Goal: Task Accomplishment & Management: Complete application form

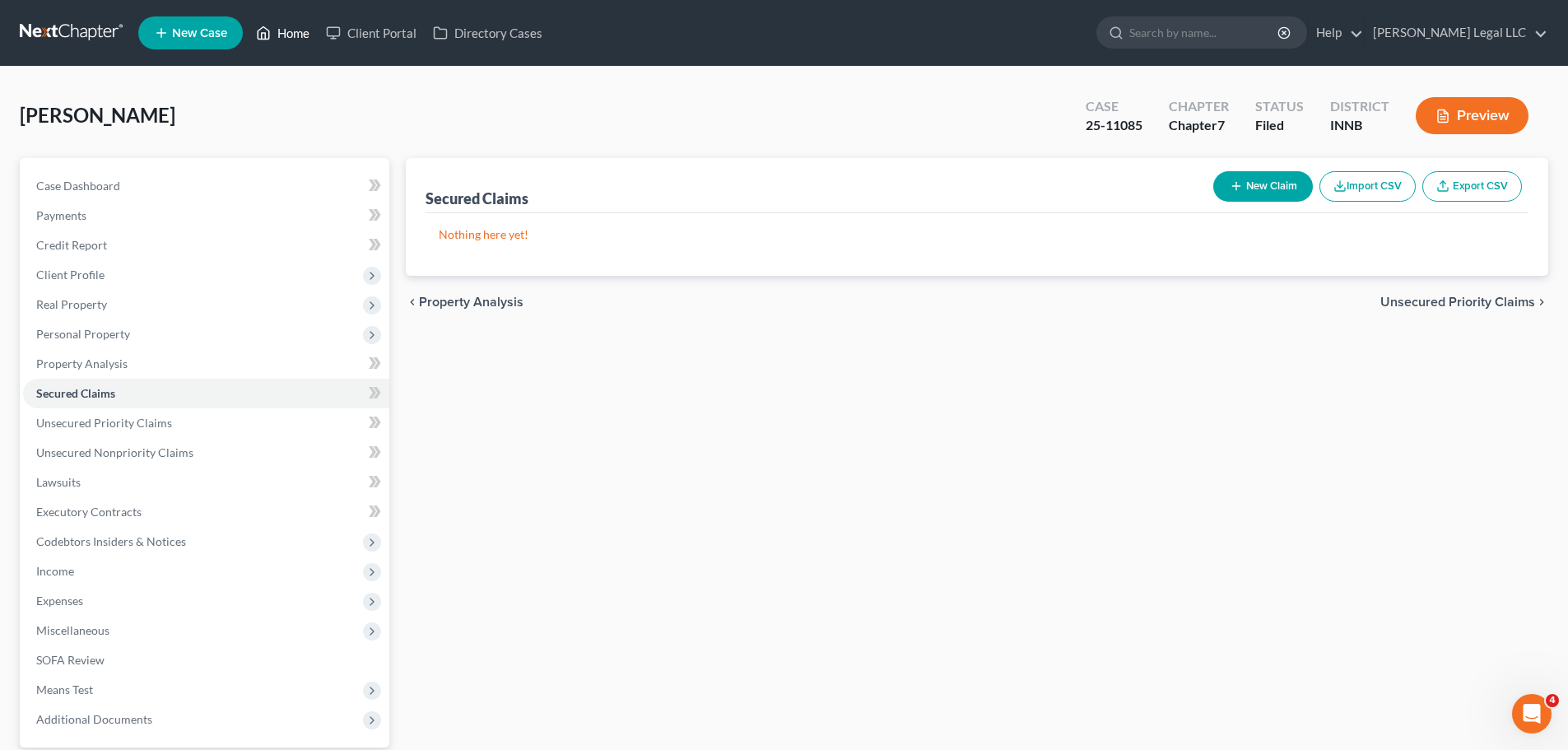
click at [268, 21] on link "Home" at bounding box center [282, 33] width 70 height 30
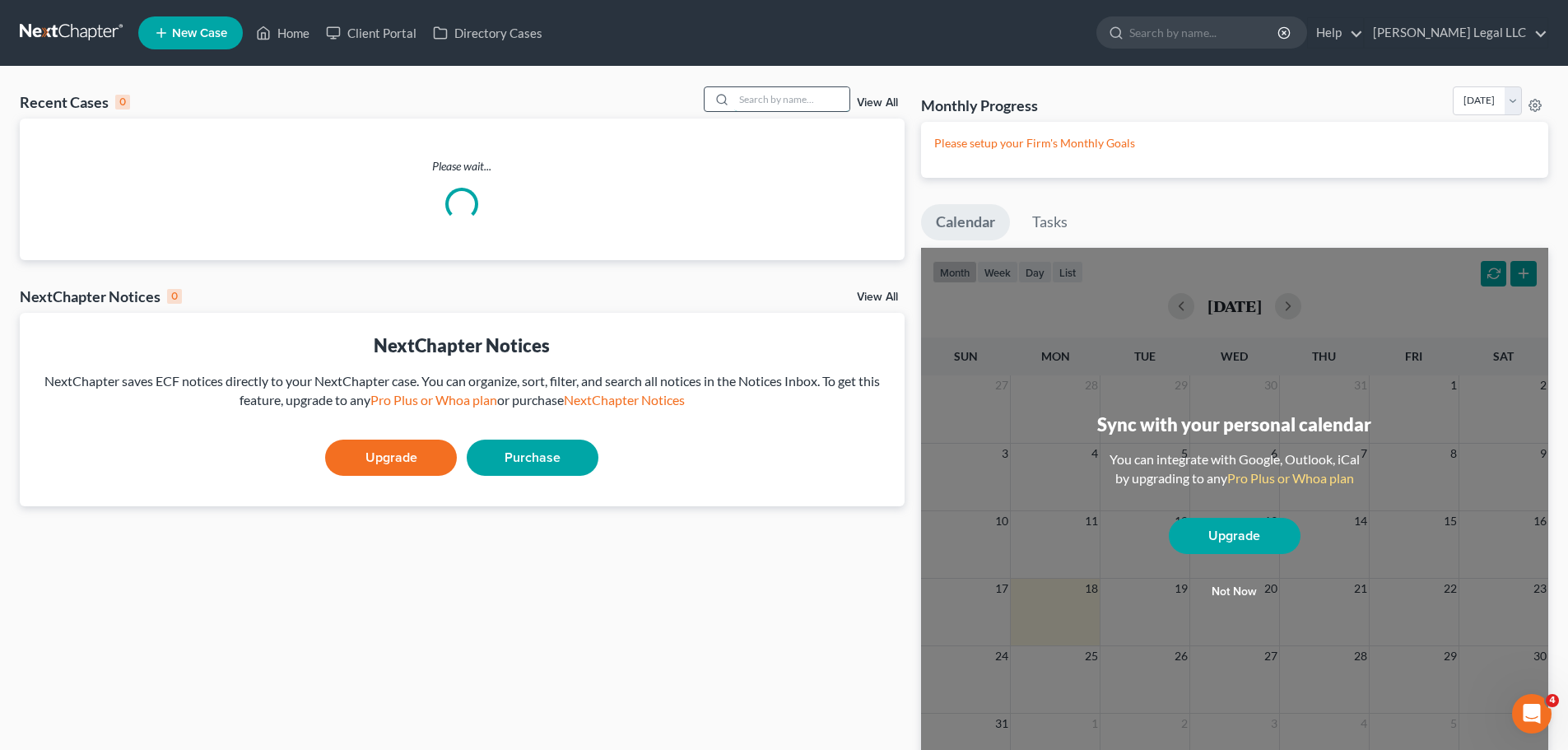
click at [753, 98] on input "search" at bounding box center [792, 99] width 115 height 24
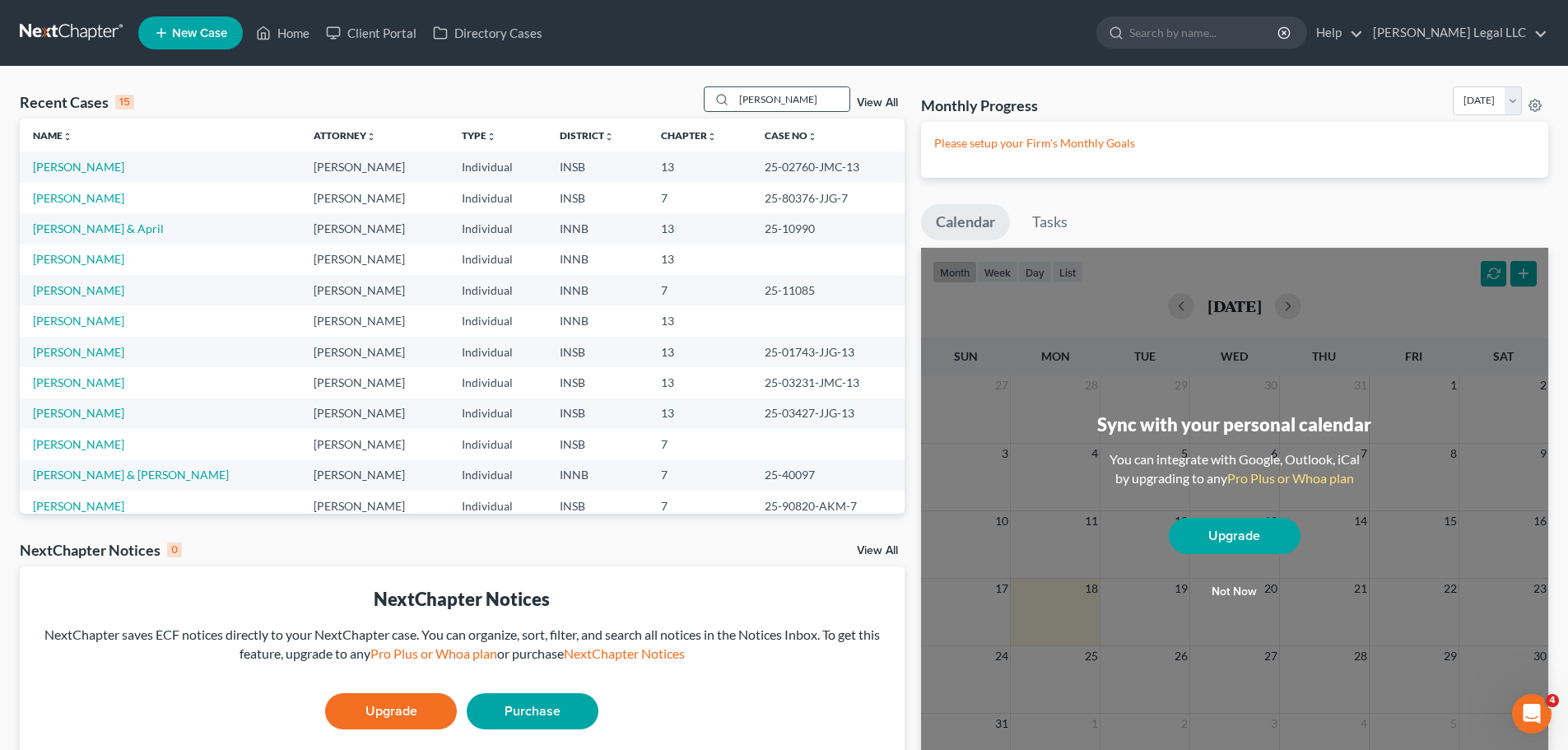
type input "marc mcculley"
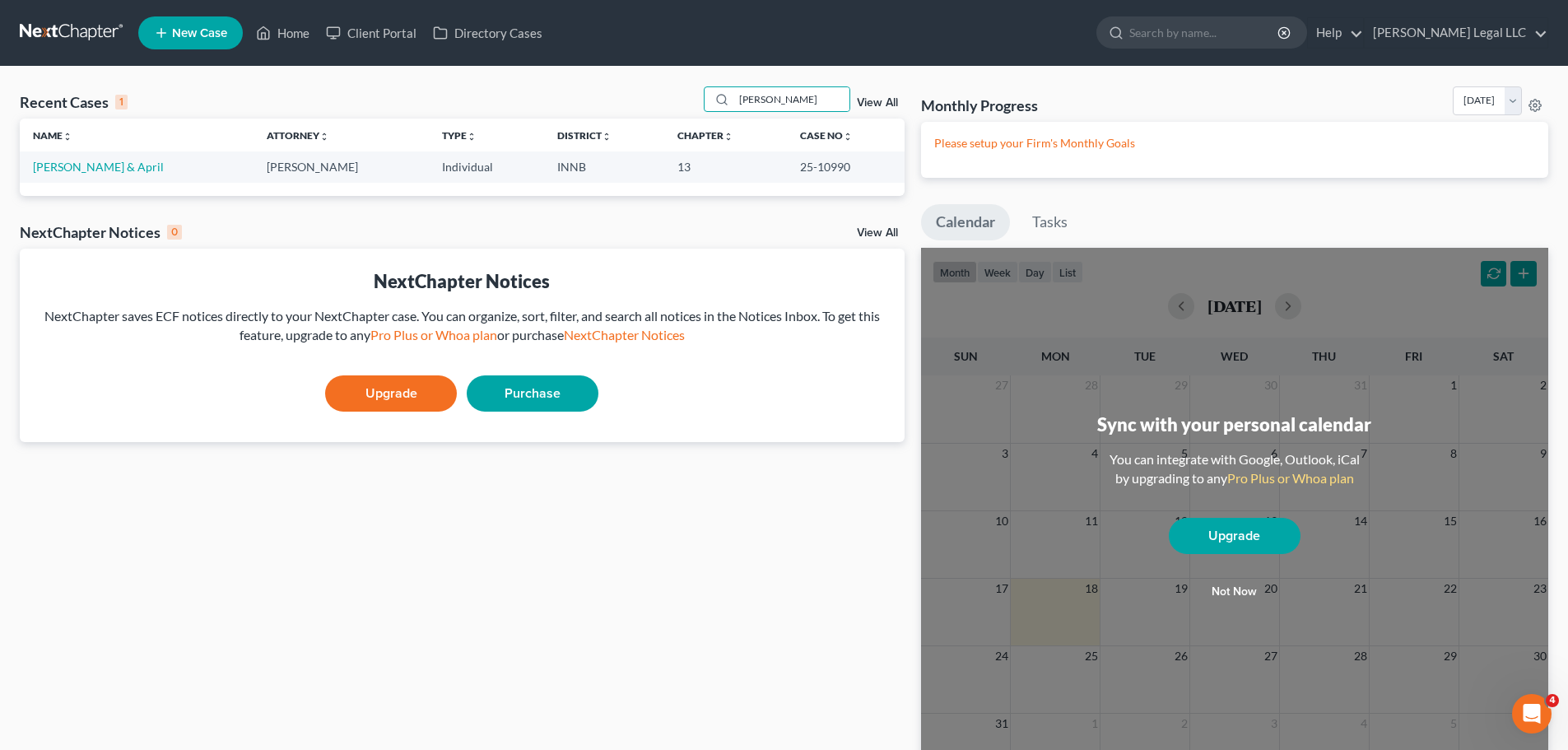
click at [77, 177] on td "[PERSON_NAME] & April" at bounding box center [136, 166] width 234 height 31
click at [79, 170] on link "[PERSON_NAME] & April" at bounding box center [98, 167] width 131 height 14
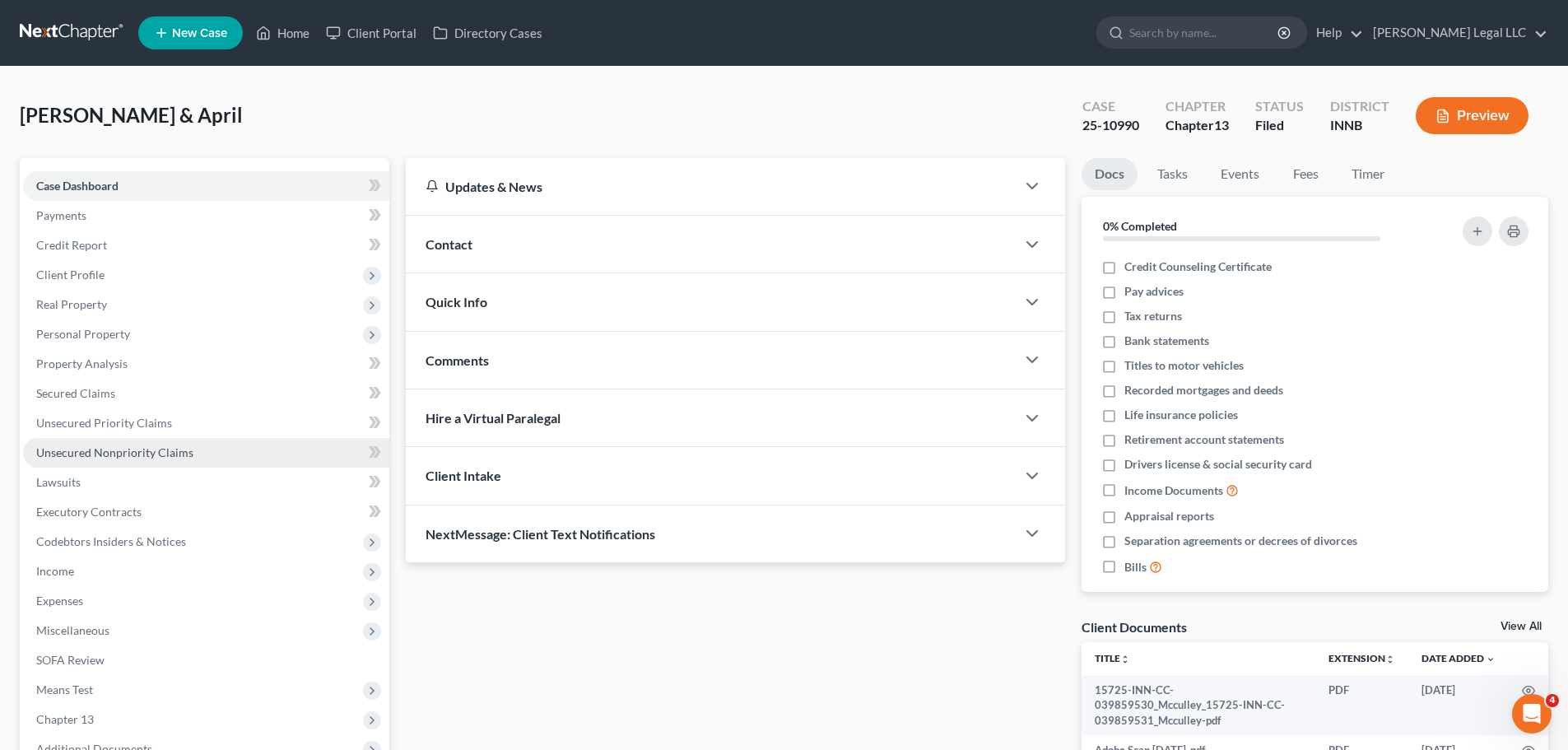
click at [70, 448] on span "Unsecured Nonpriority Claims" at bounding box center [114, 452] width 157 height 14
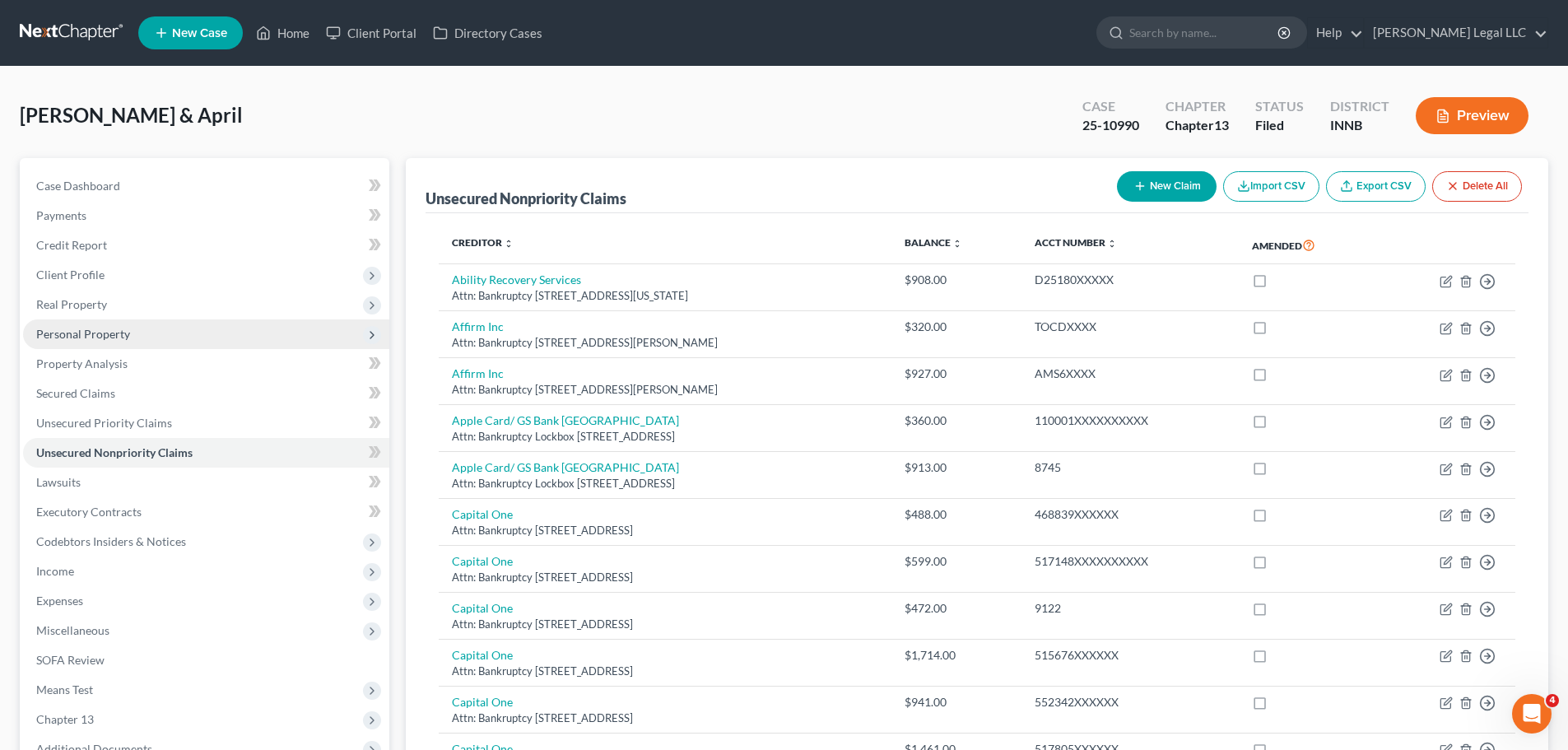
click at [93, 339] on span "Personal Property" at bounding box center [82, 334] width 93 height 14
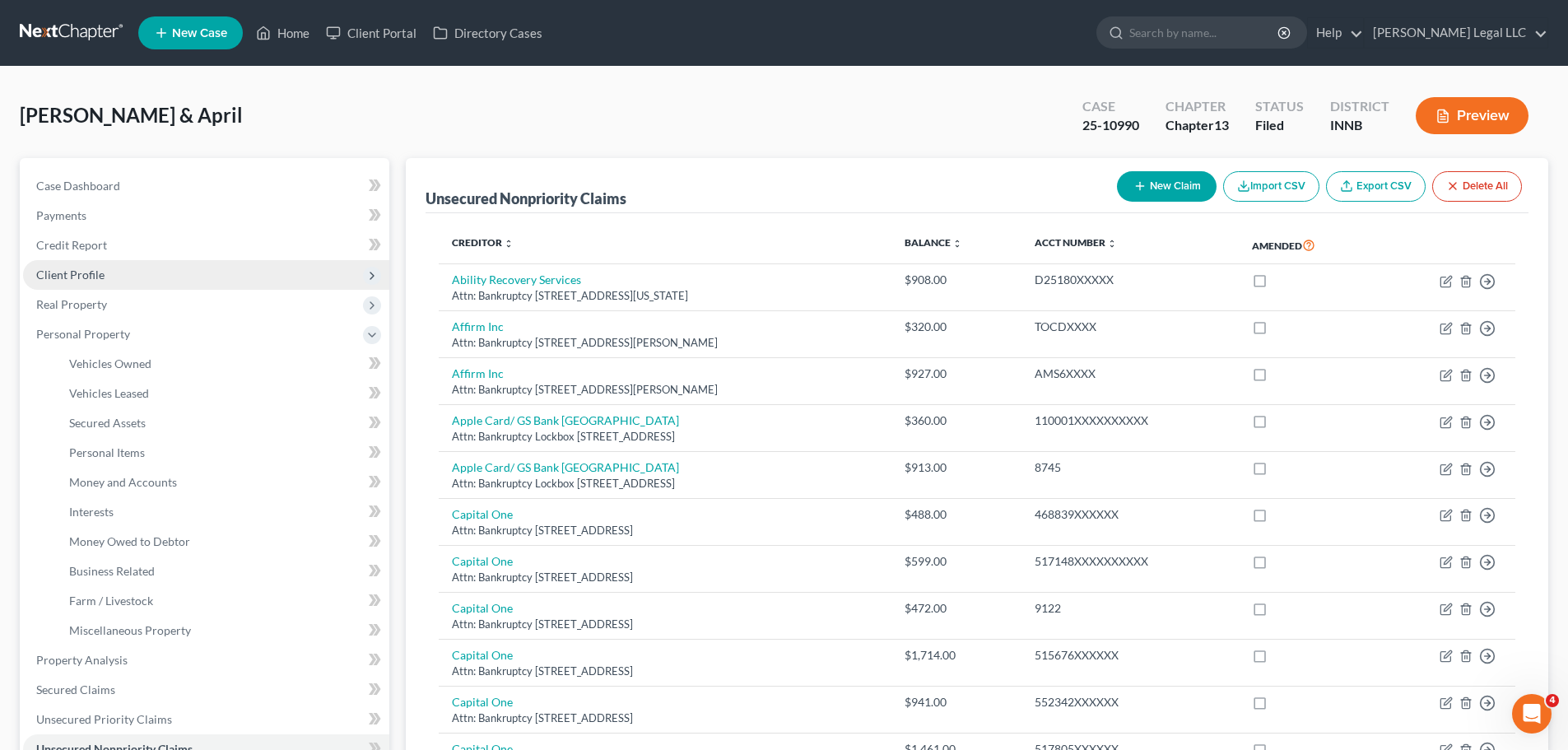
click at [89, 271] on span "Client Profile" at bounding box center [70, 274] width 69 height 14
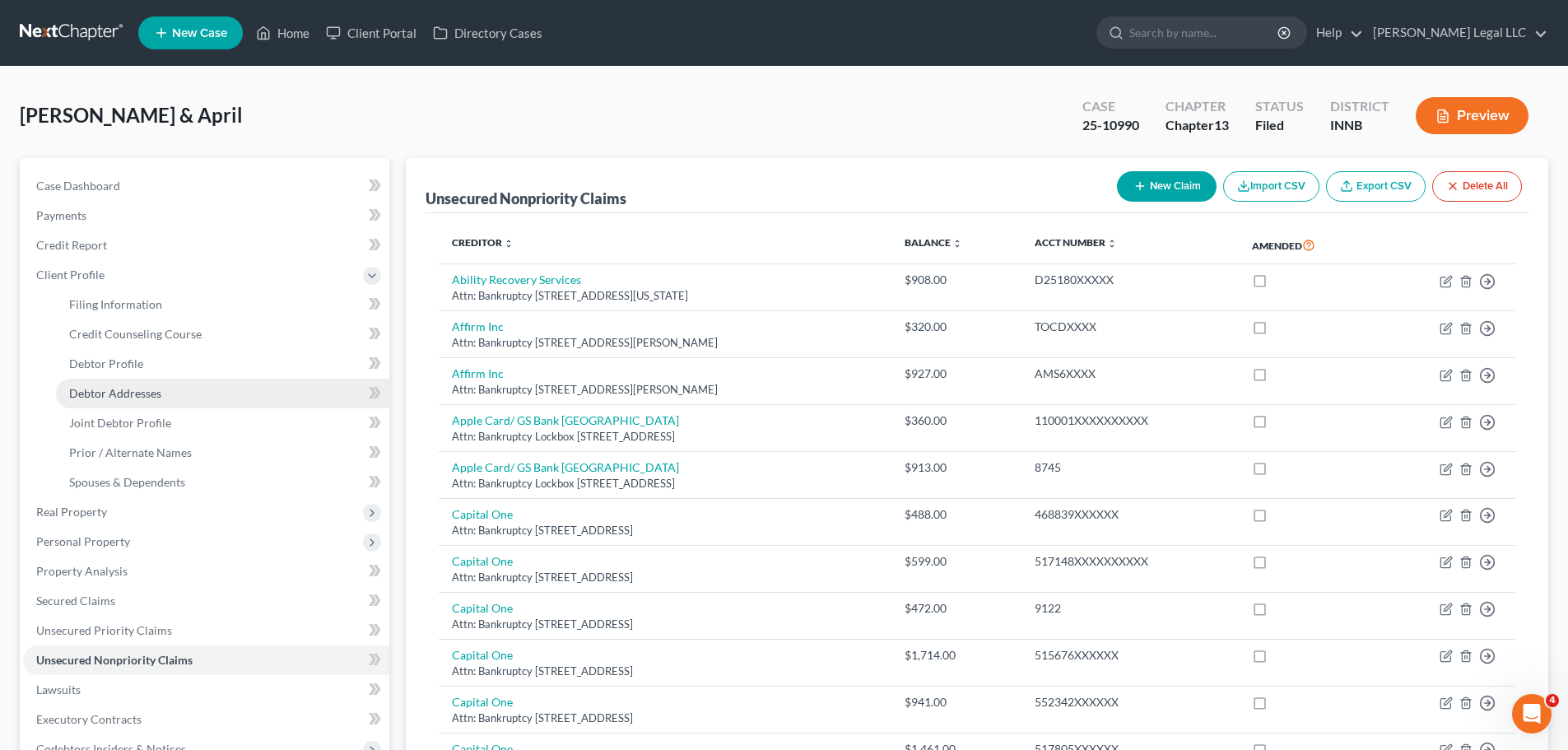
click at [100, 388] on span "Debtor Addresses" at bounding box center [115, 393] width 92 height 14
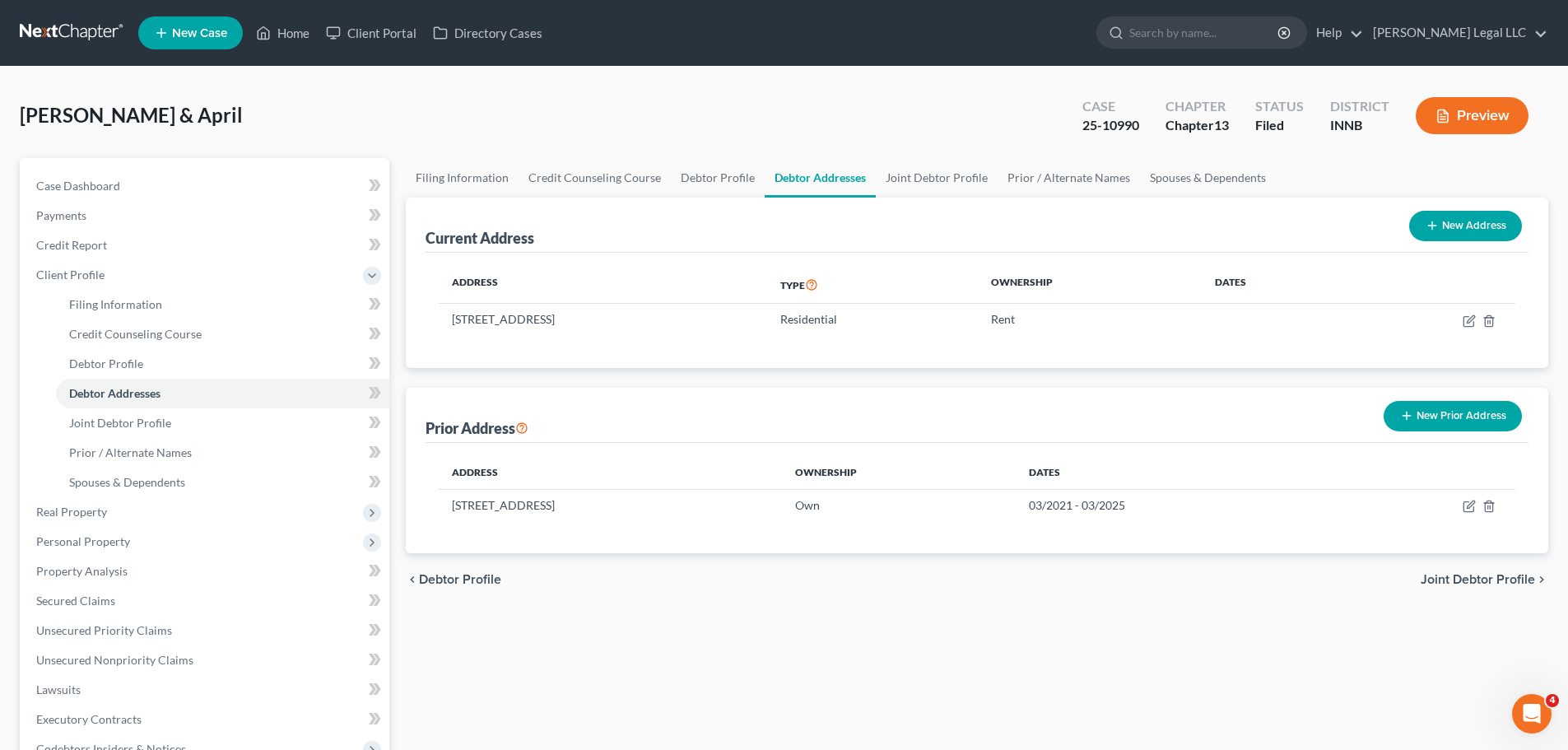
click at [739, 562] on div "chevron_left Debtor Profile Joint Debtor Profile chevron_right" at bounding box center [977, 579] width 1143 height 53
click at [1094, 641] on div "Filing Information Credit Counseling Course Debtor Profile Debtor Addresses Joi…" at bounding box center [977, 618] width 1160 height 921
click at [855, 583] on div "chevron_left Debtor Profile Joint Debtor Profile chevron_right" at bounding box center [977, 579] width 1143 height 53
click at [147, 483] on span "Spouses & Dependents" at bounding box center [127, 482] width 116 height 14
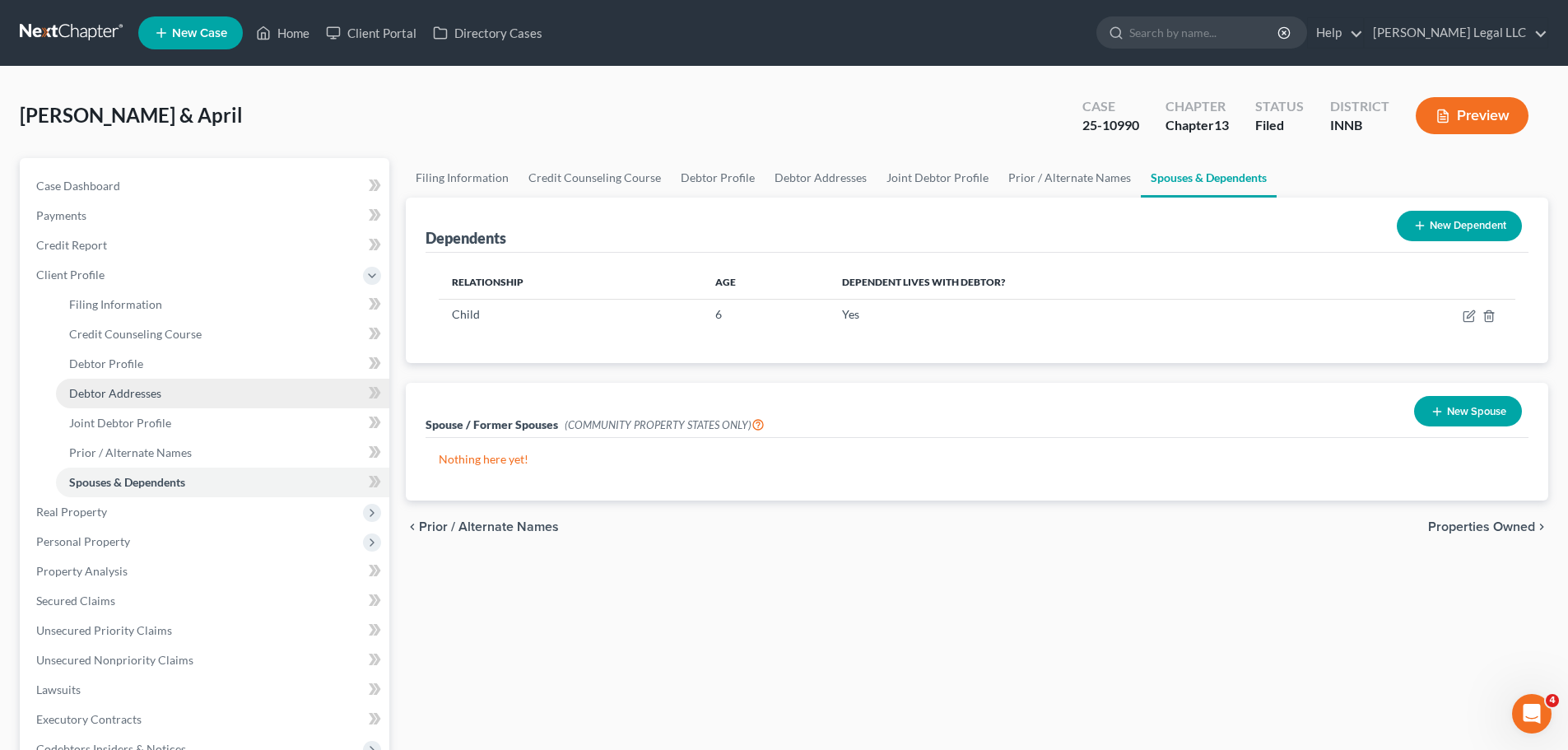
click at [108, 396] on span "Debtor Addresses" at bounding box center [115, 393] width 92 height 14
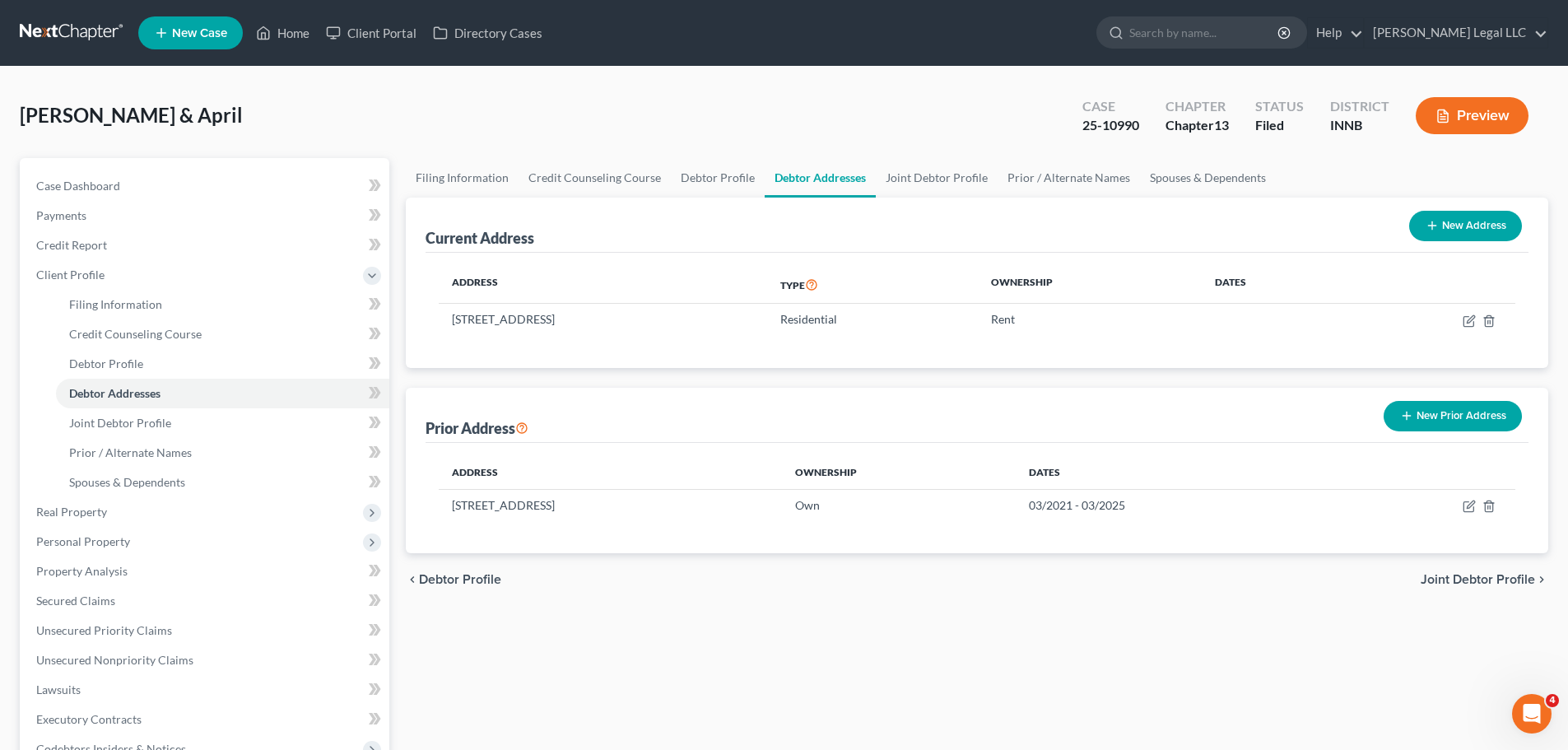
click at [569, 680] on div "Filing Information Credit Counseling Course Debtor Profile Debtor Addresses Joi…" at bounding box center [977, 618] width 1160 height 921
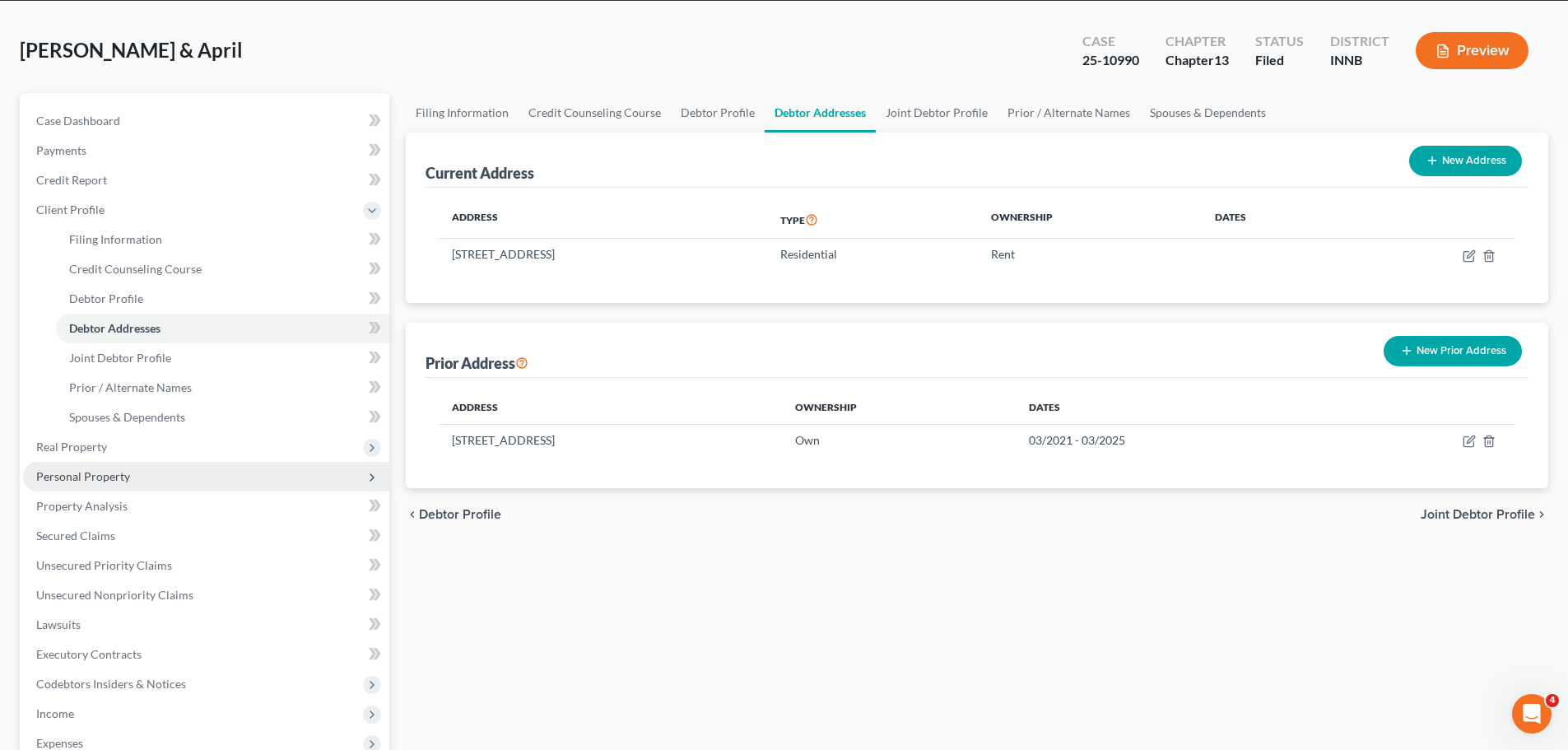
scroll to position [165, 0]
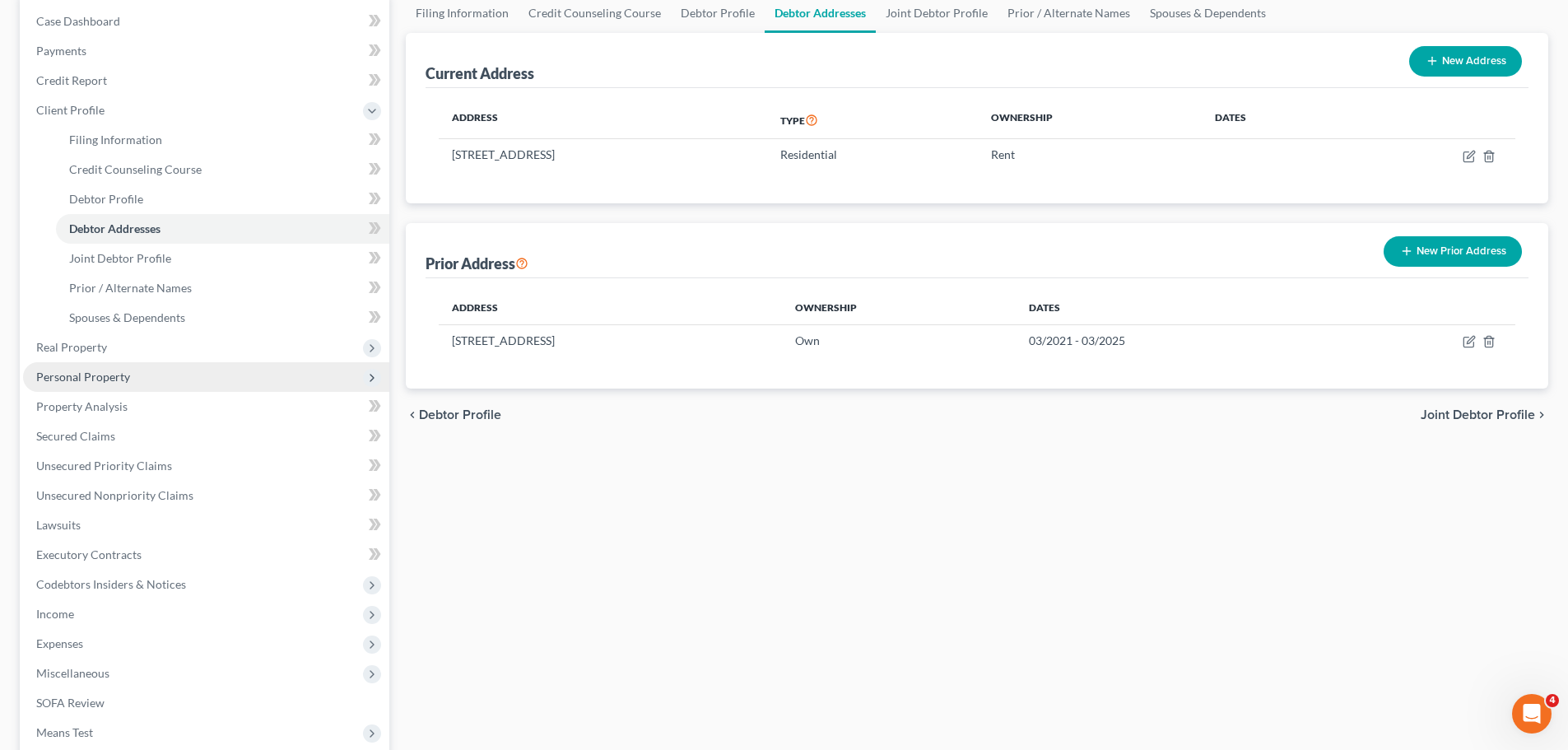
click at [65, 386] on span "Personal Property" at bounding box center [206, 377] width 367 height 30
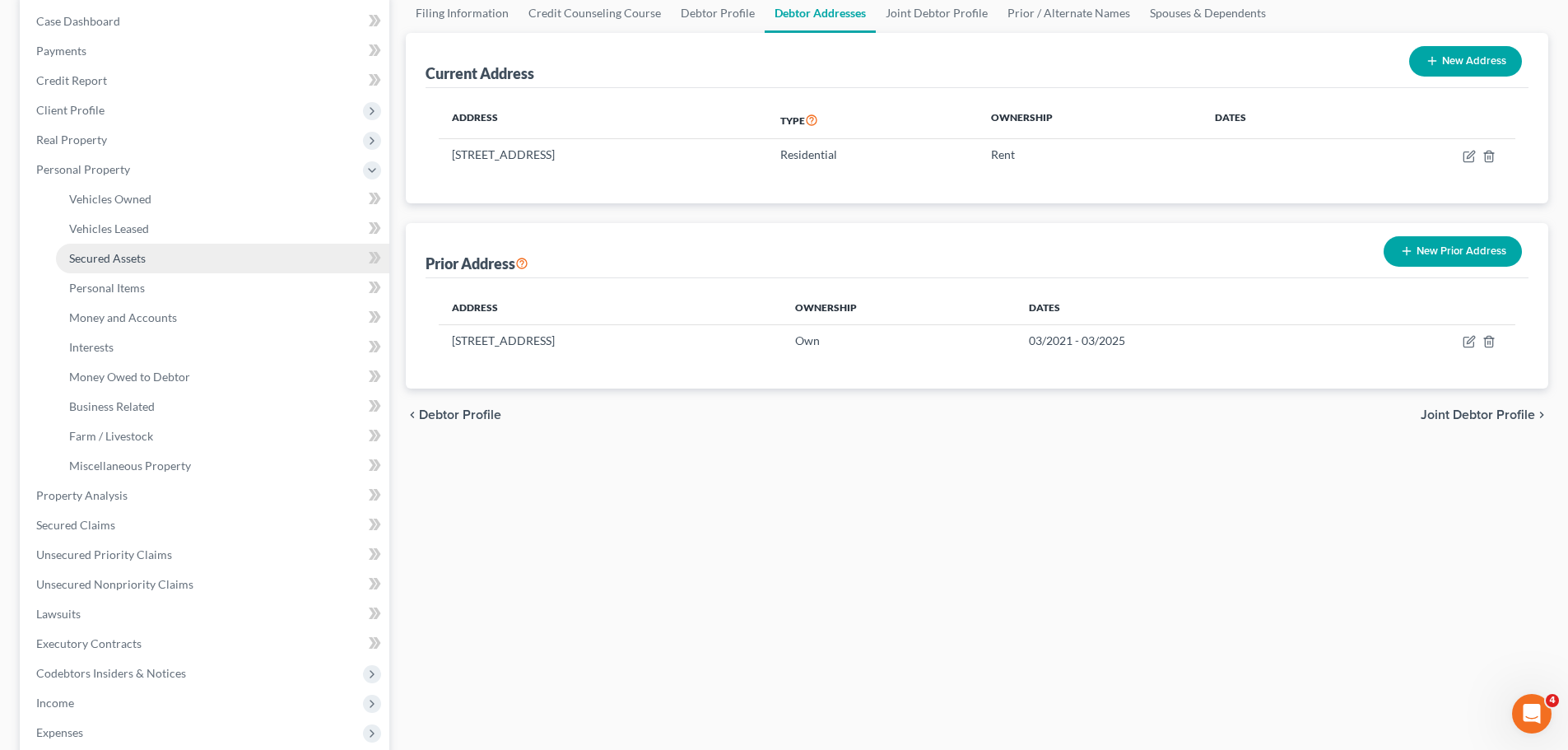
click at [108, 251] on span "Secured Assets" at bounding box center [107, 258] width 77 height 14
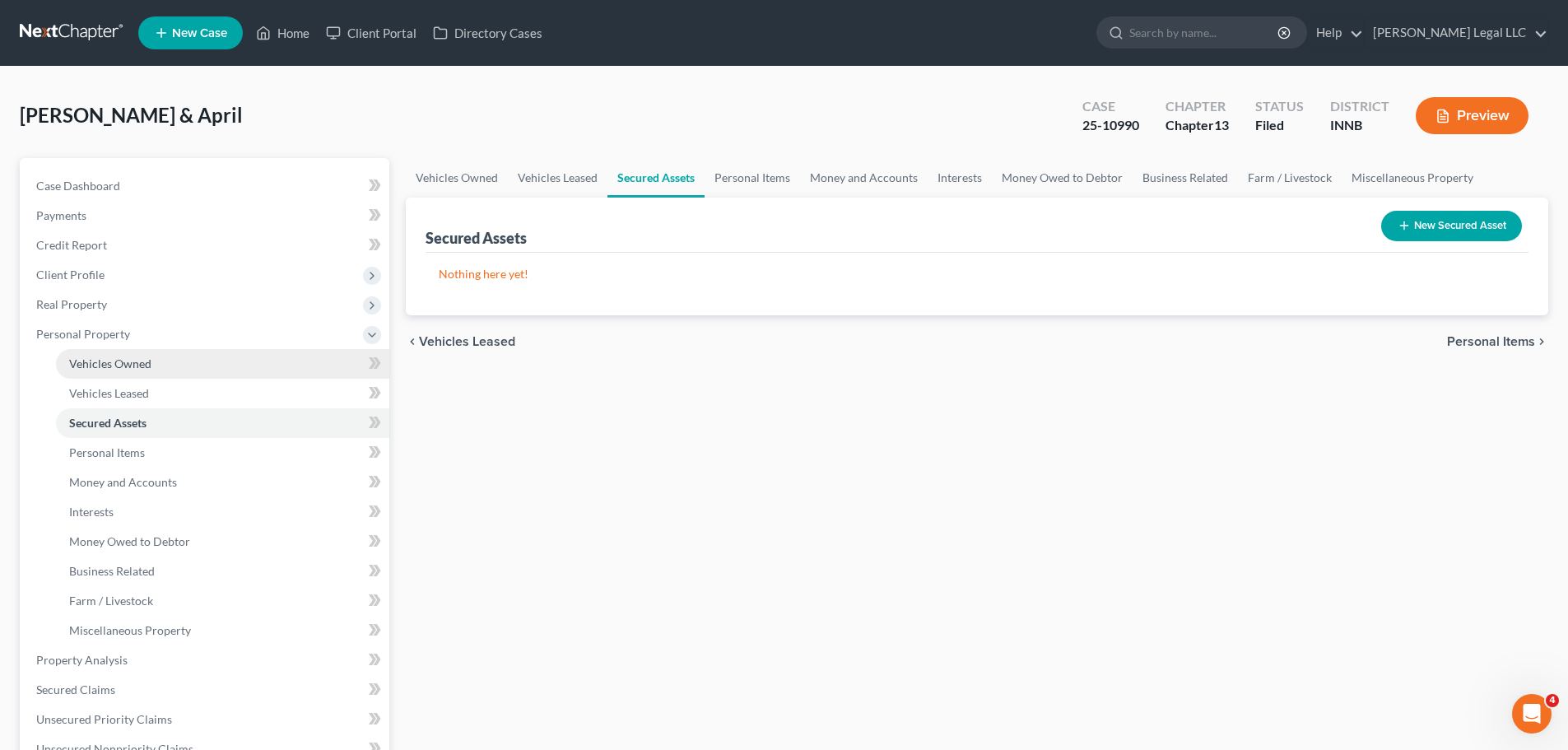
click at [102, 371] on link "Vehicles Owned" at bounding box center [223, 364] width 334 height 30
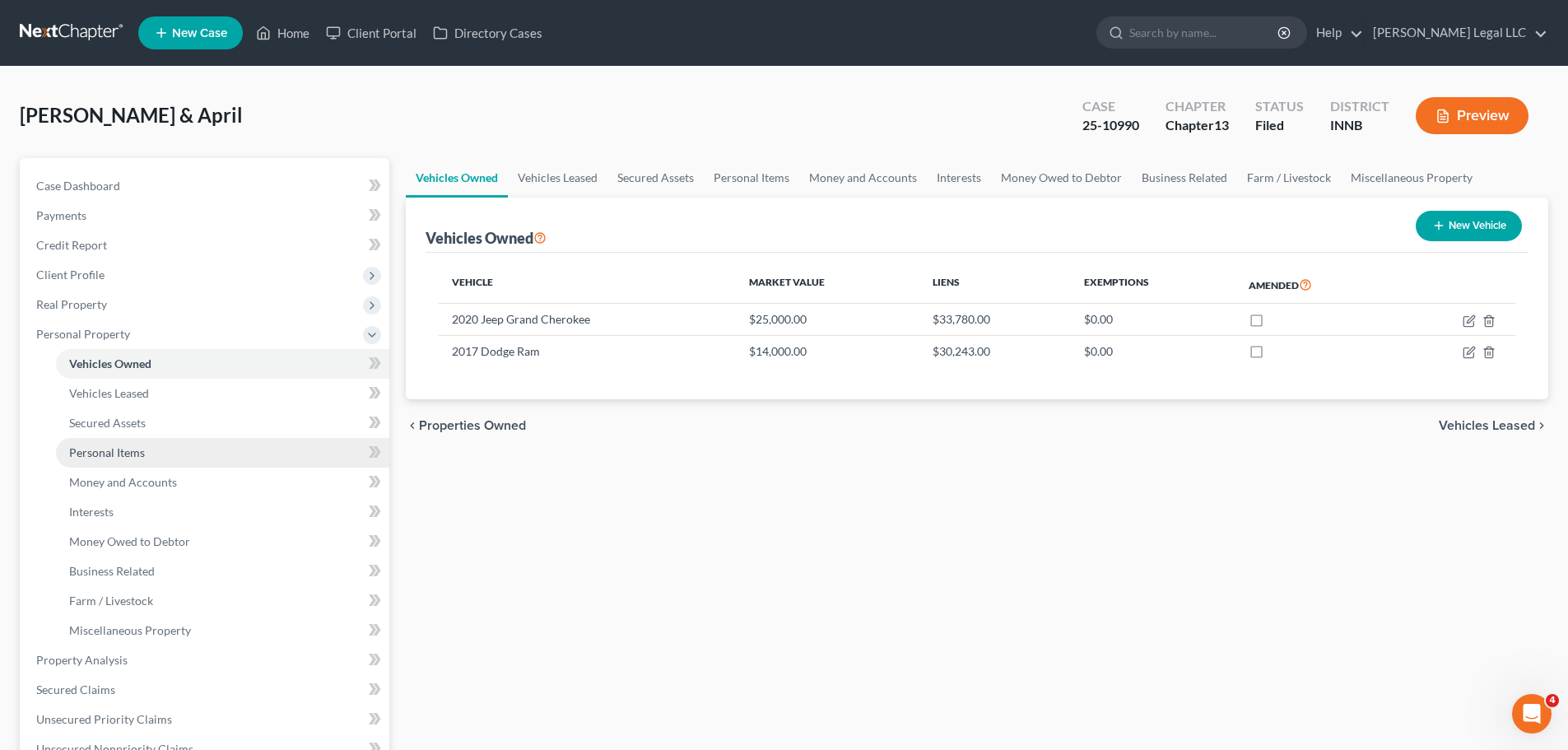
click at [126, 448] on span "Personal Items" at bounding box center [107, 452] width 76 height 14
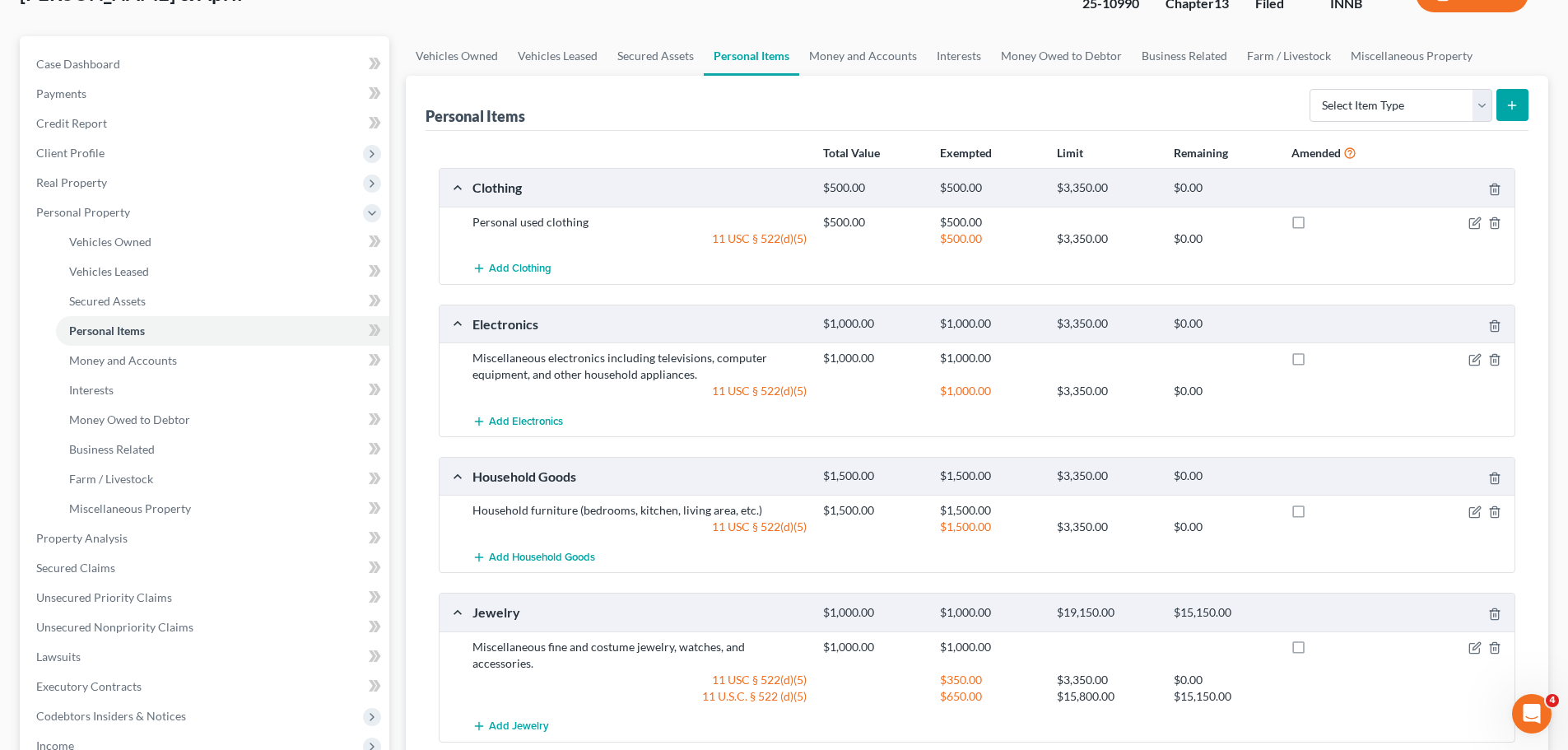
scroll to position [82, 0]
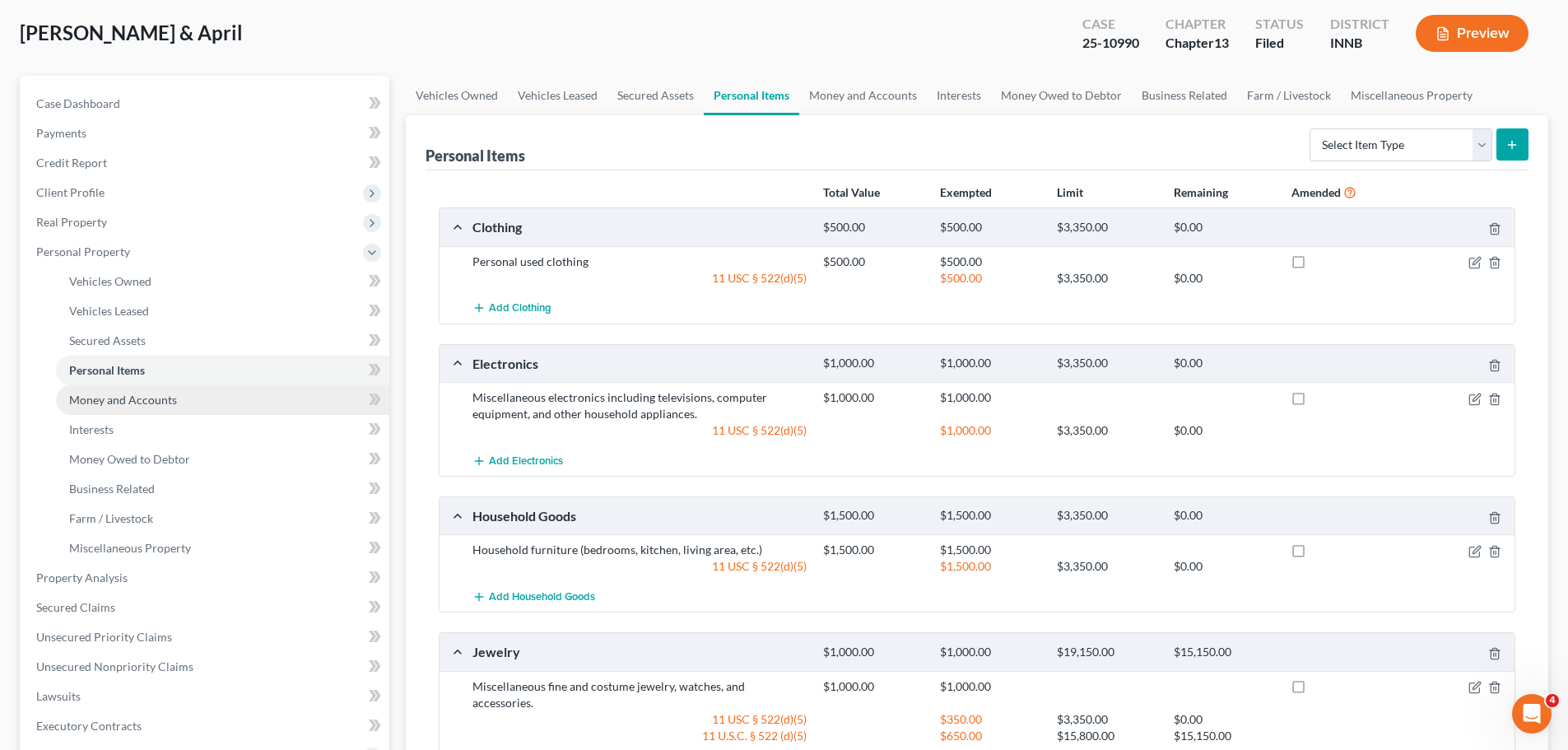
click at [137, 396] on span "Money and Accounts" at bounding box center [123, 399] width 108 height 14
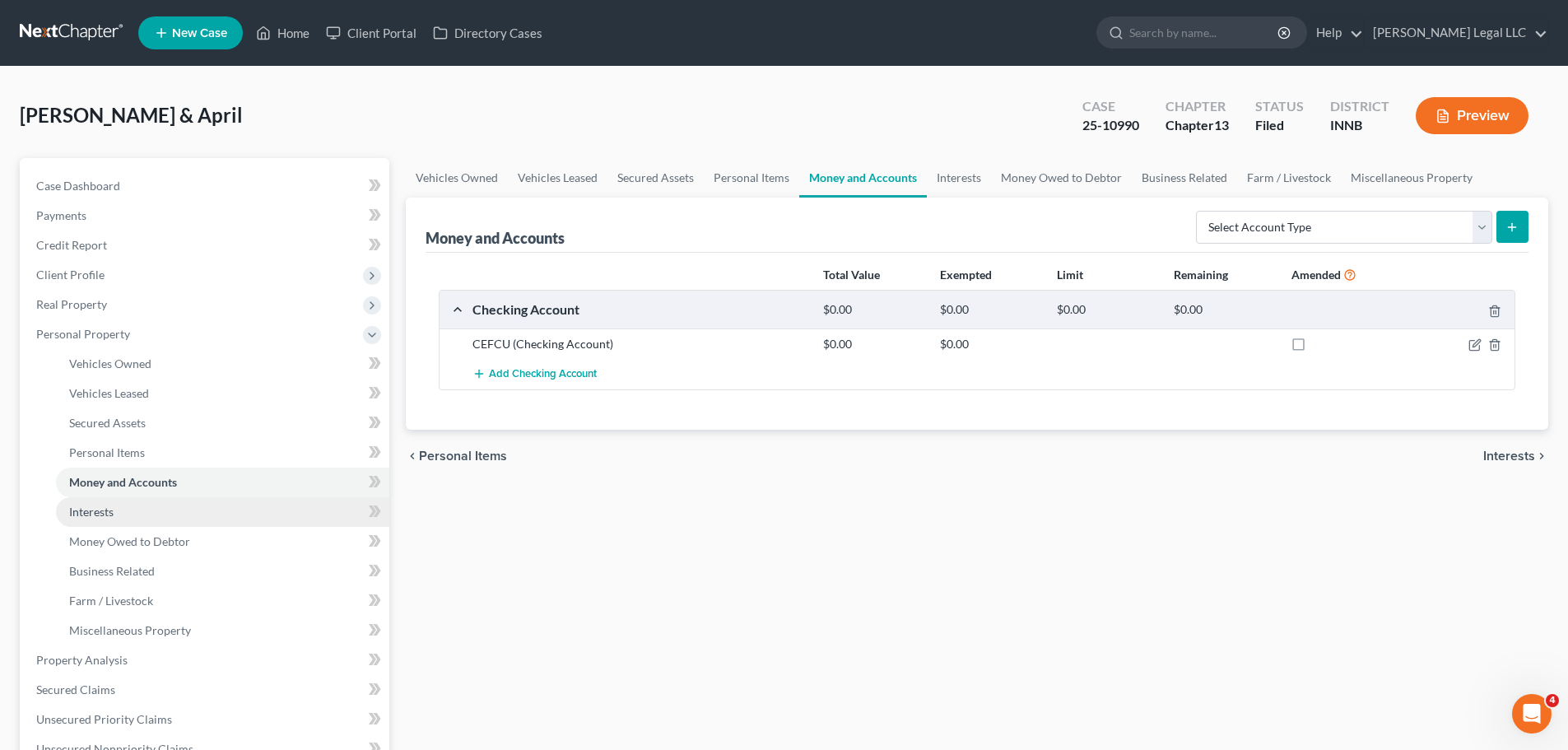
click at [103, 517] on span "Interests" at bounding box center [91, 512] width 45 height 14
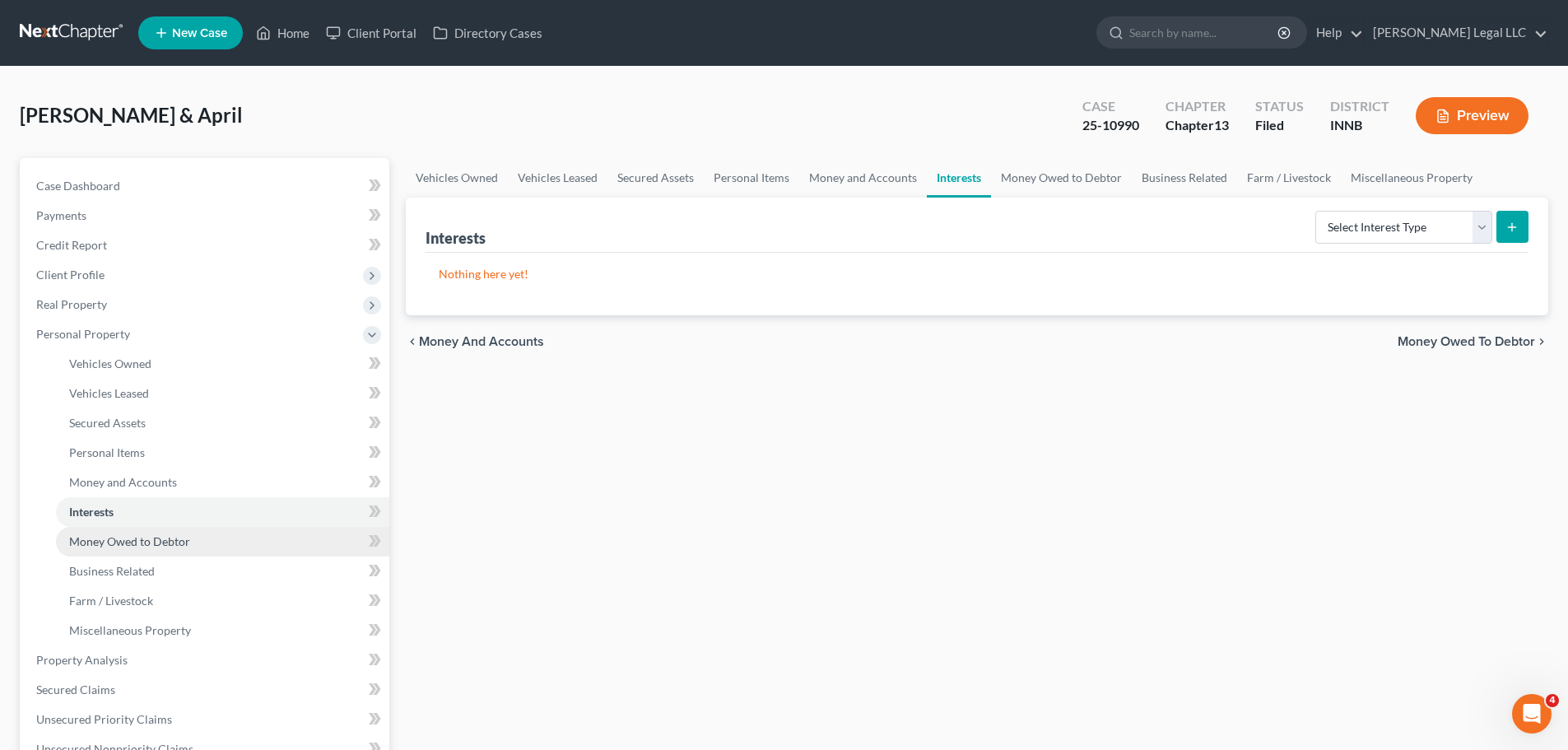
click at [98, 535] on span "Money Owed to Debtor" at bounding box center [130, 541] width 121 height 14
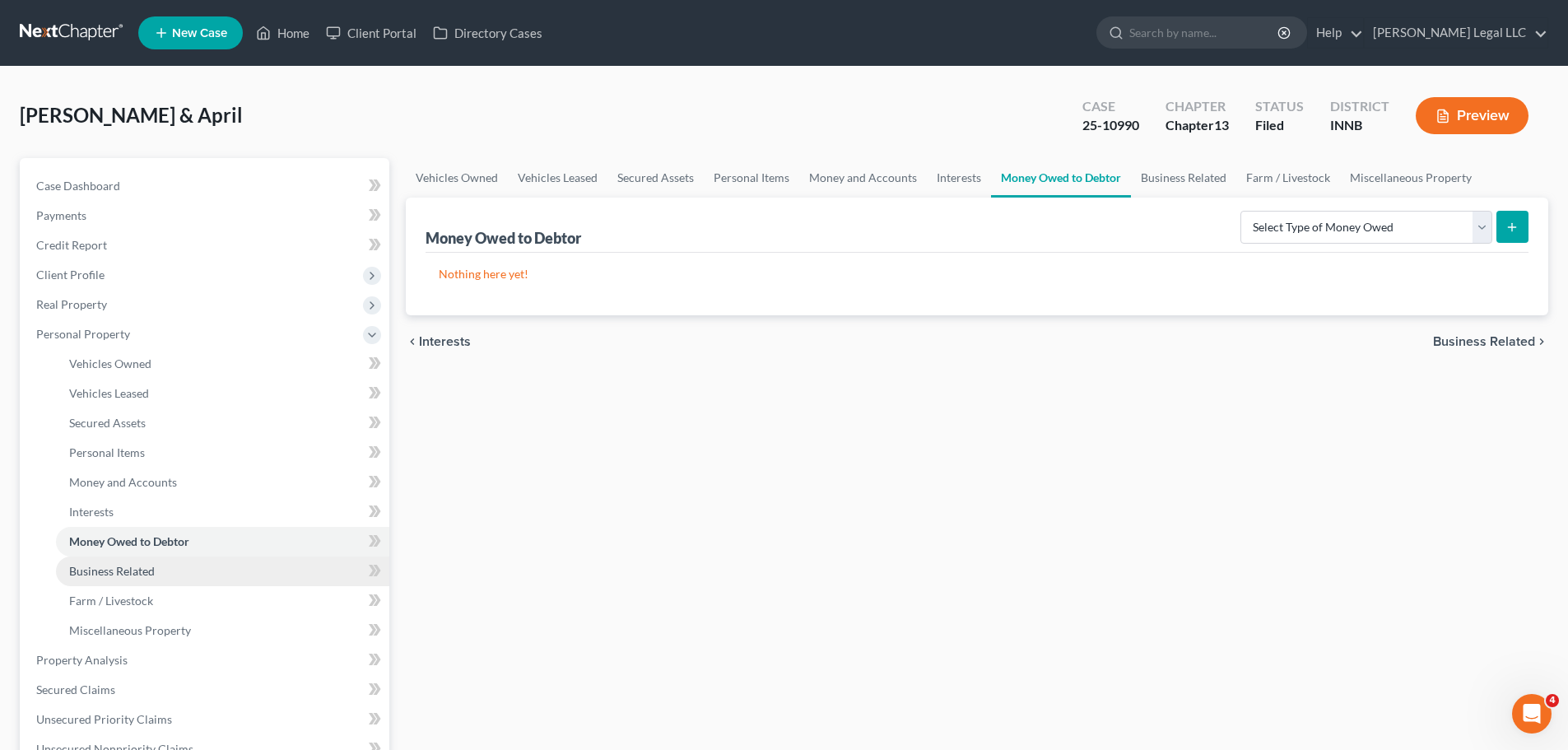
click at [102, 556] on link "Business Related" at bounding box center [223, 571] width 334 height 30
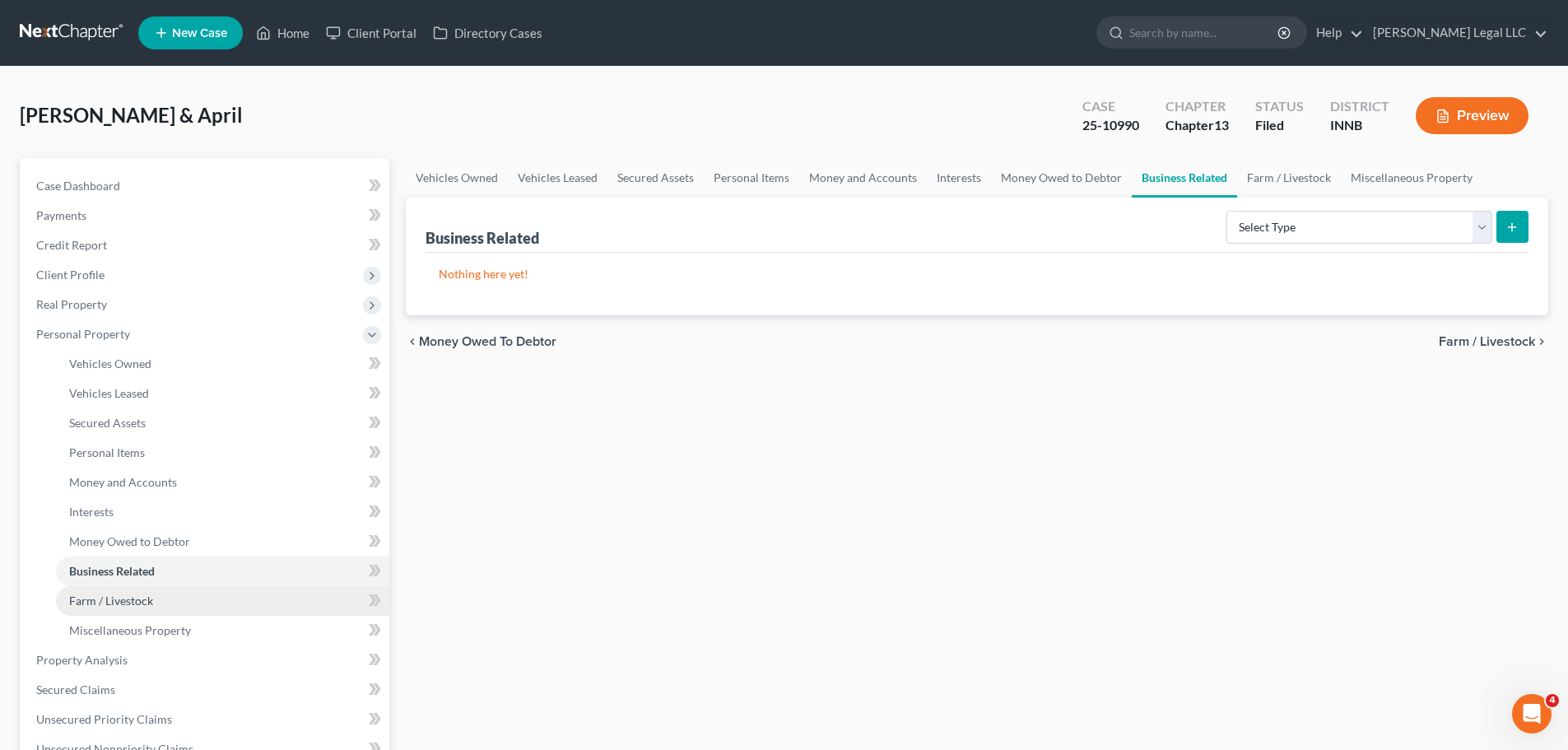
click at [100, 596] on span "Farm / Livestock" at bounding box center [111, 600] width 84 height 14
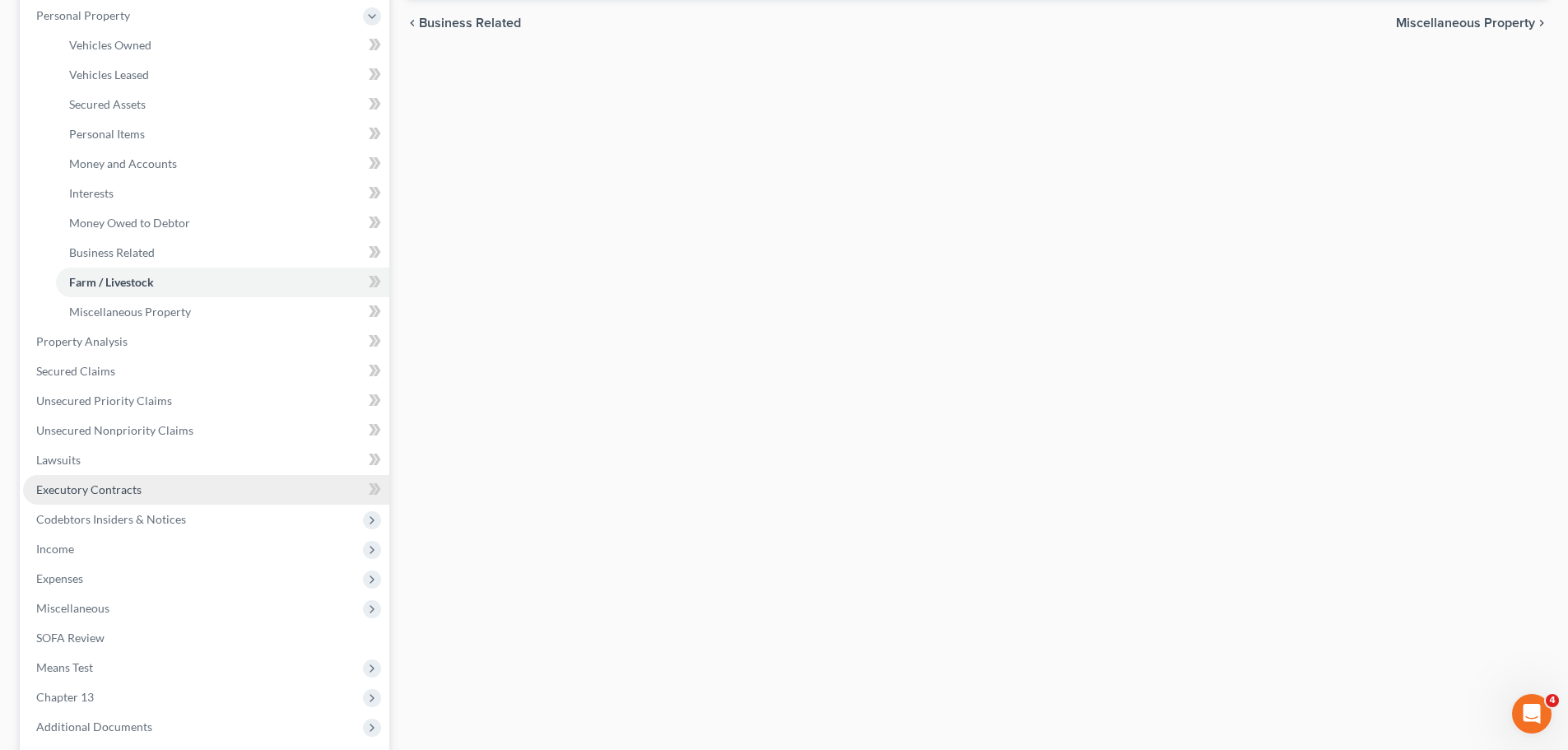
scroll to position [329, 0]
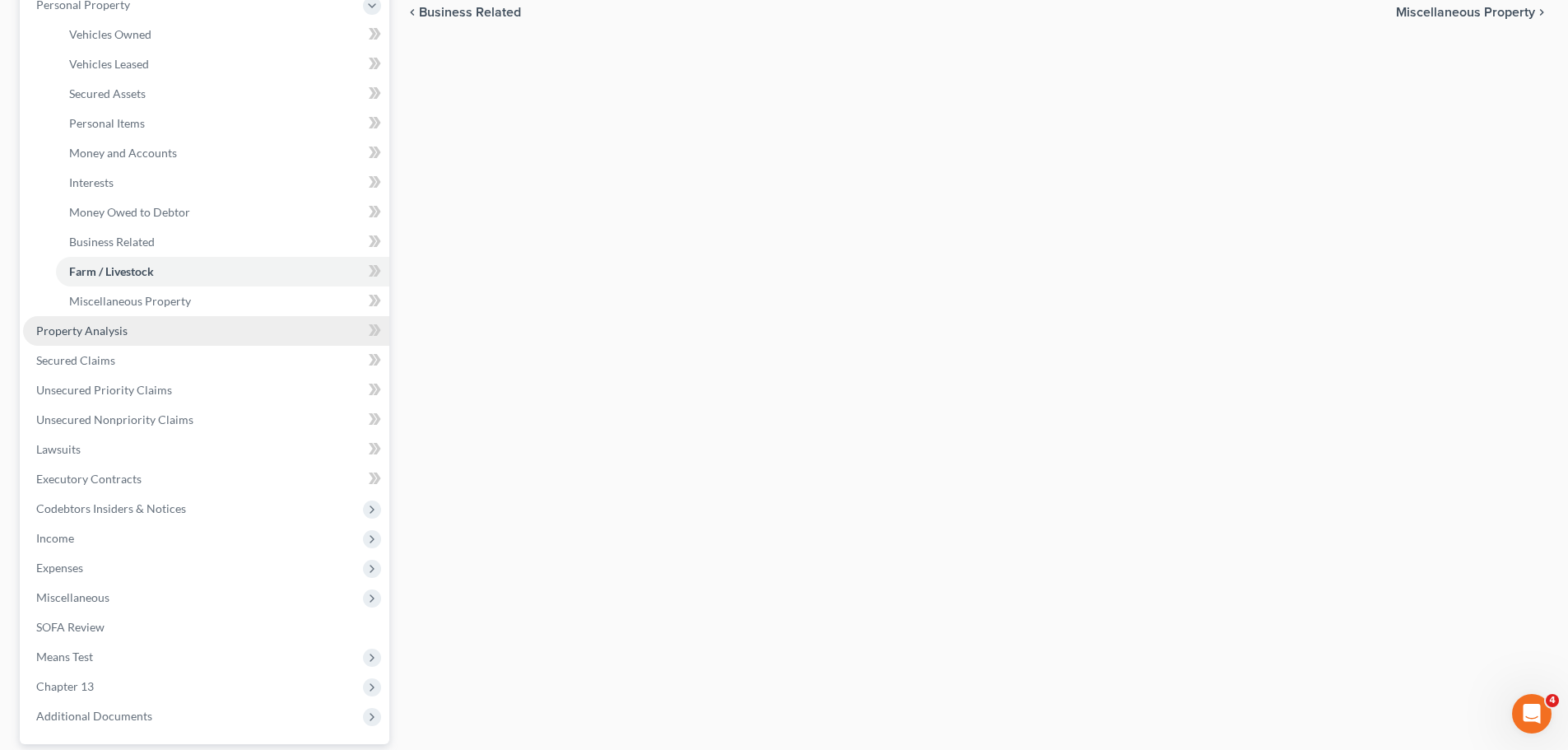
click at [81, 328] on span "Property Analysis" at bounding box center [81, 331] width 91 height 14
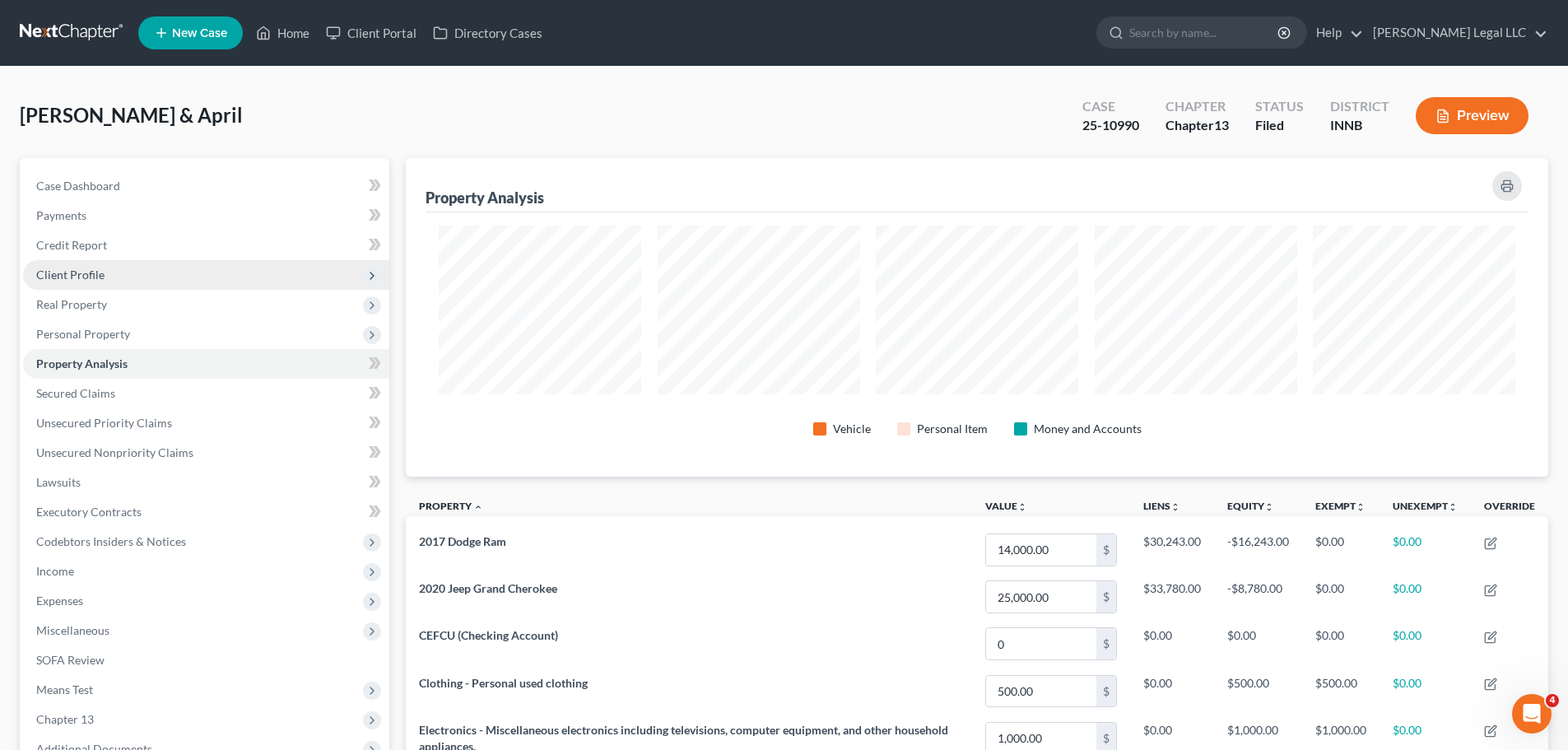
click at [71, 285] on span "Client Profile" at bounding box center [206, 275] width 367 height 30
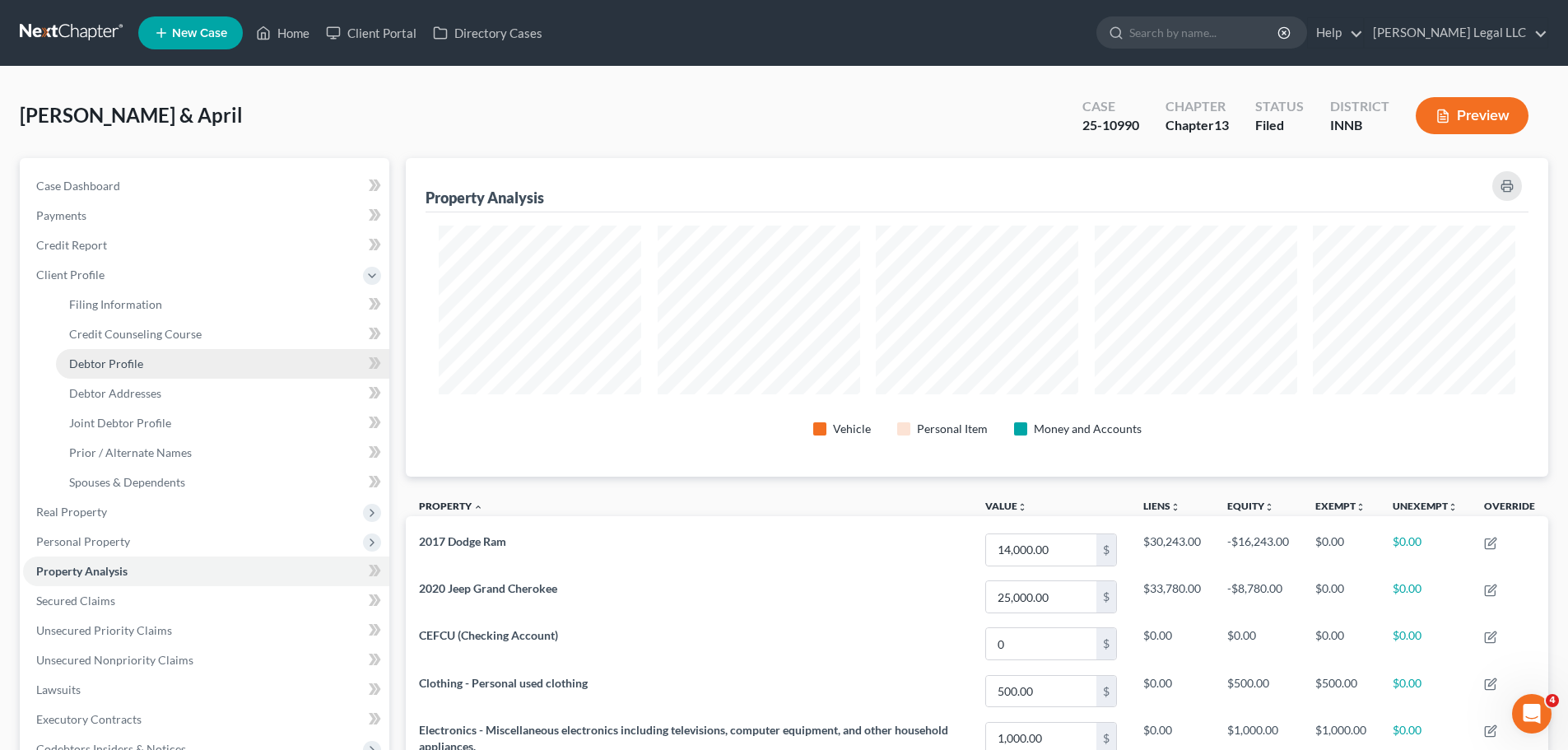
click at [99, 371] on link "Debtor Profile" at bounding box center [223, 364] width 334 height 30
select select "1"
select select "2"
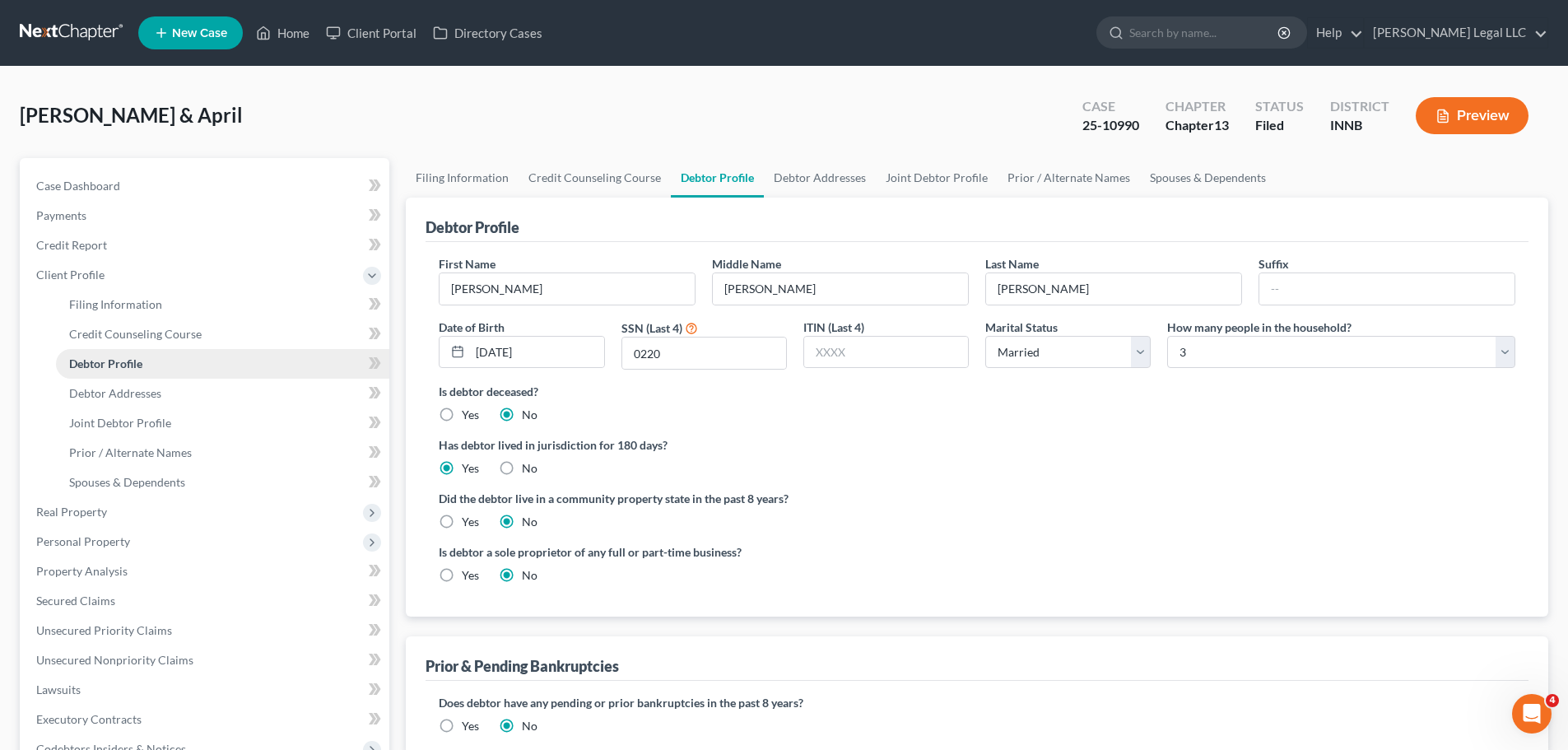
click at [96, 376] on link "Debtor Profile" at bounding box center [223, 364] width 334 height 30
click at [99, 390] on span "Debtor Addresses" at bounding box center [115, 393] width 92 height 14
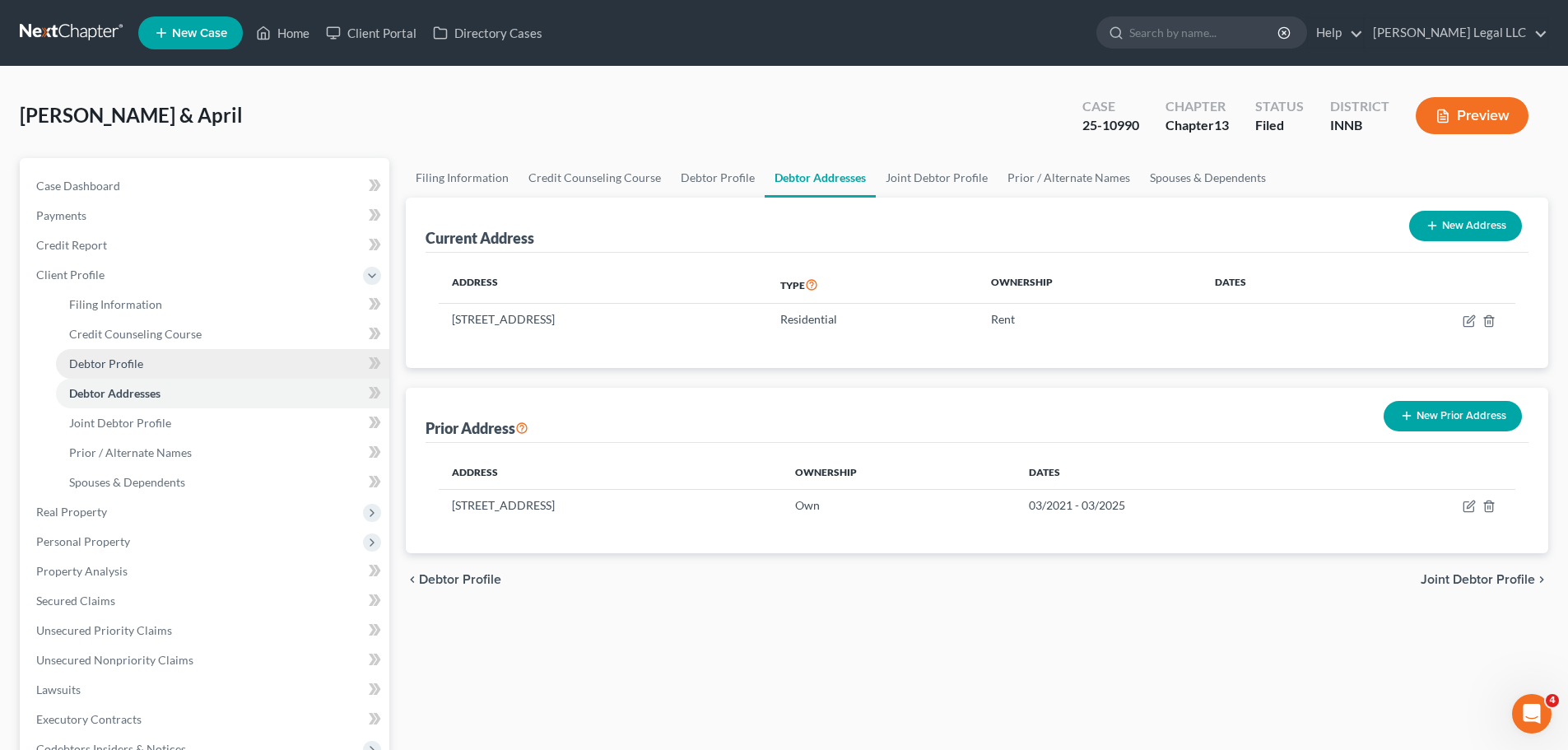
click at [103, 374] on link "Debtor Profile" at bounding box center [223, 364] width 334 height 30
select select "1"
select select "2"
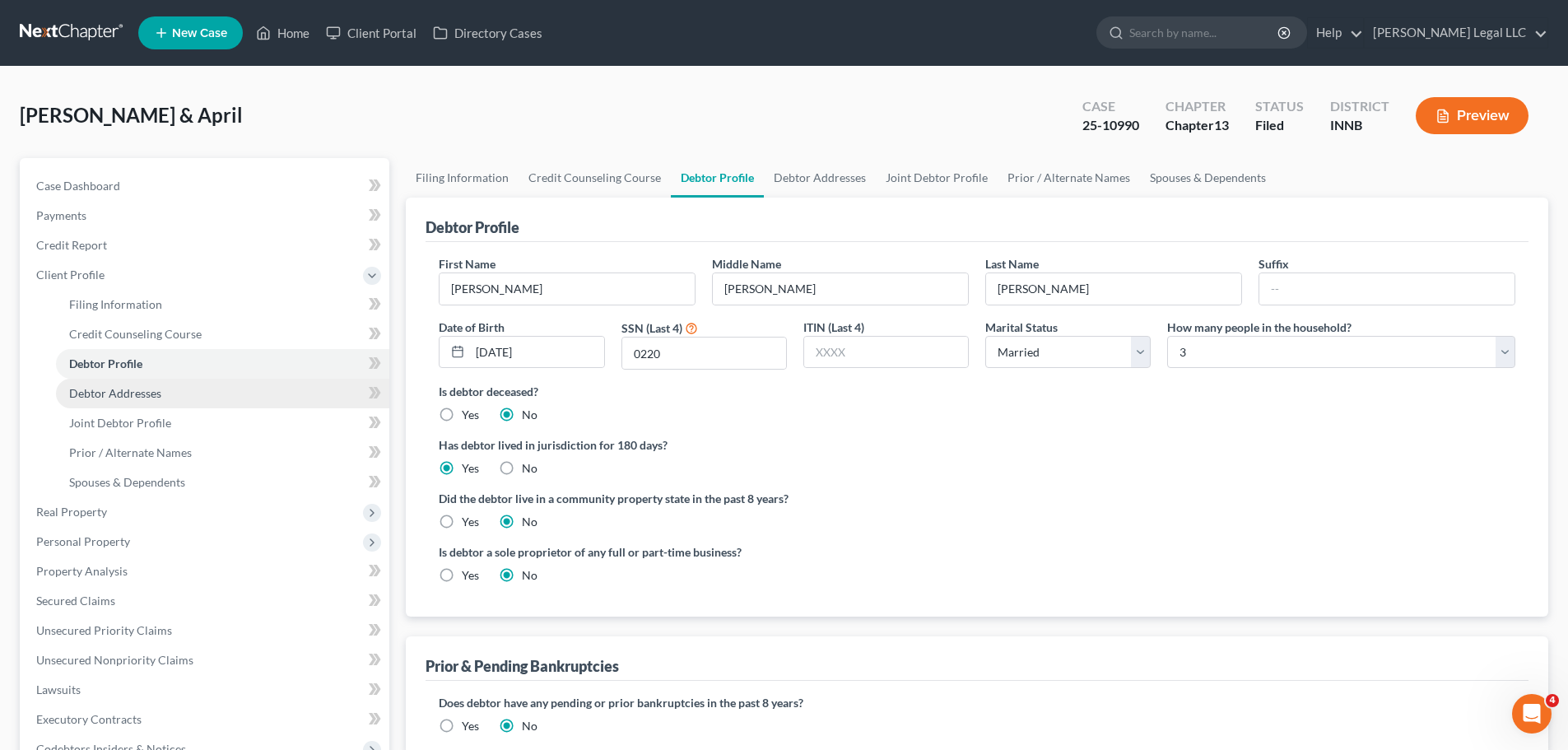
click at [105, 399] on span "Debtor Addresses" at bounding box center [115, 393] width 92 height 14
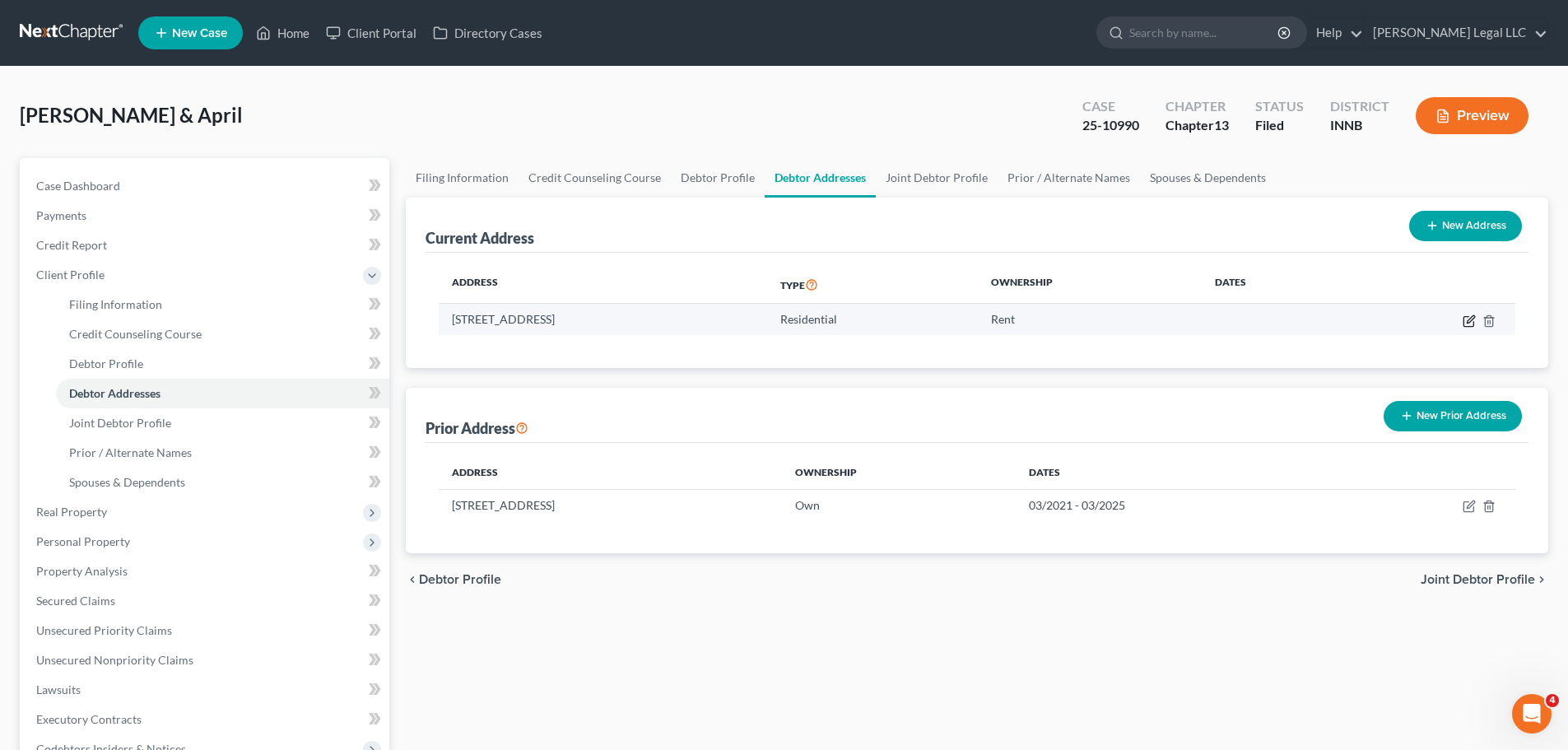
click at [1472, 320] on icon "button" at bounding box center [1471, 318] width 7 height 7
select select "15"
select select "0"
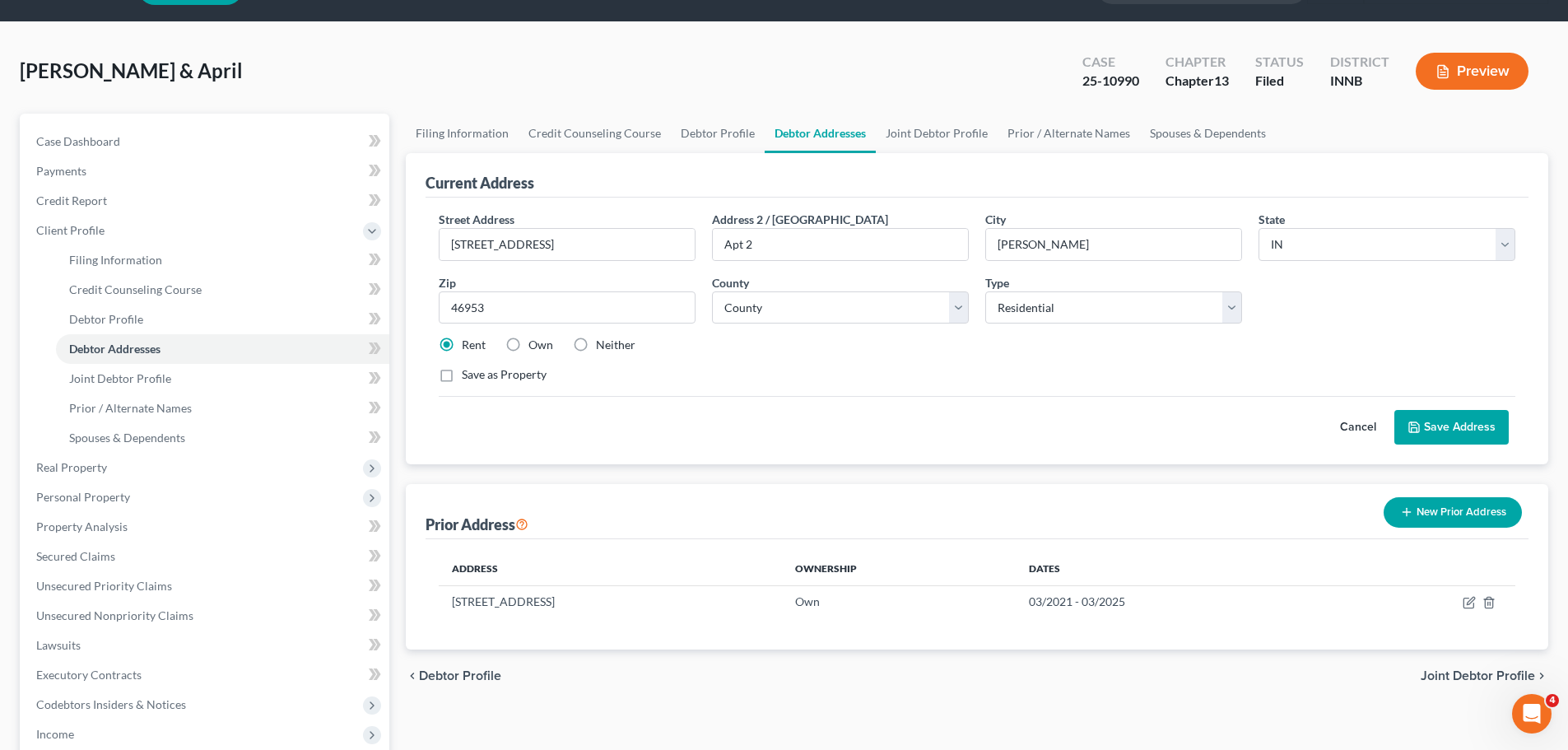
scroll to position [82, 0]
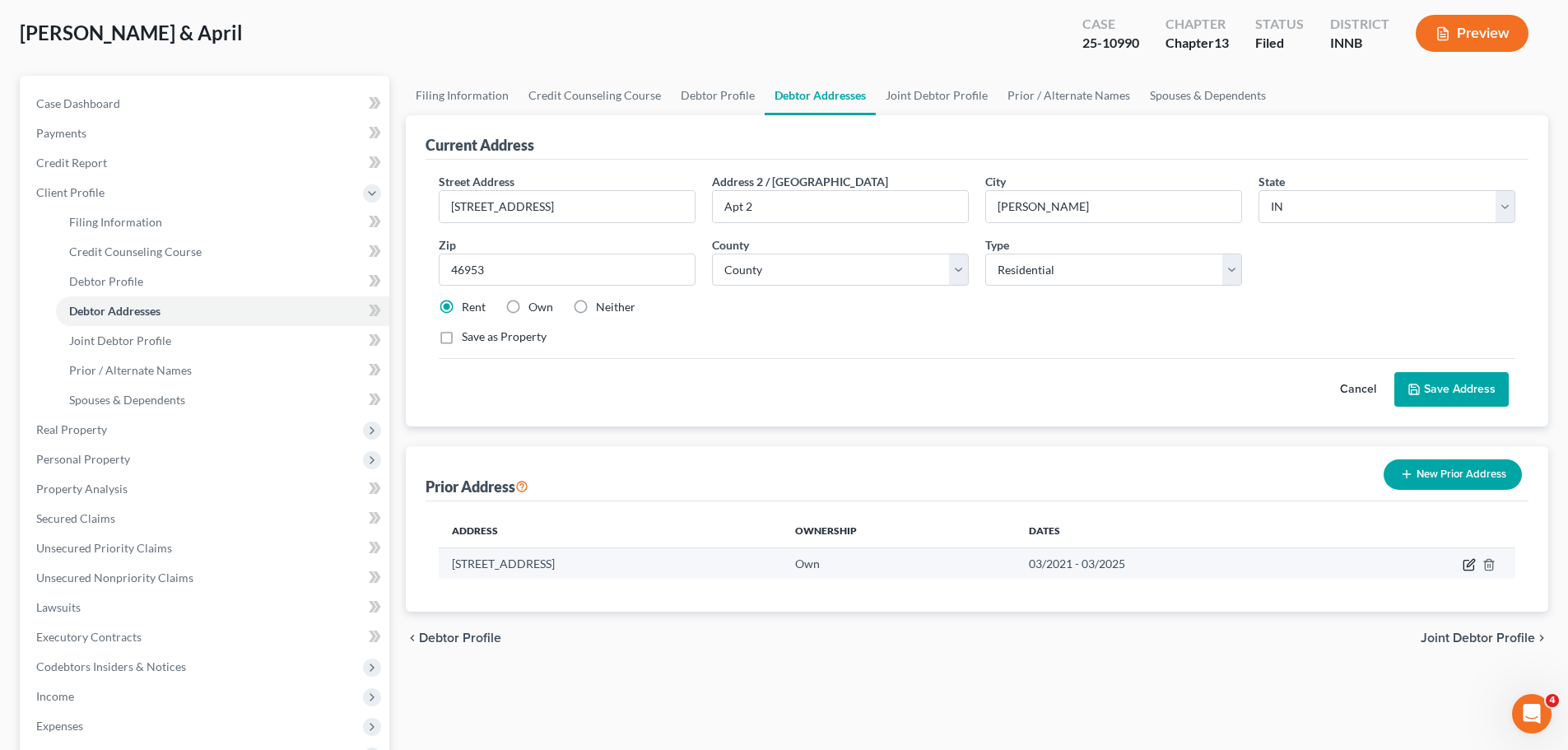
click at [1473, 562] on icon "button" at bounding box center [1469, 564] width 13 height 13
select select "14"
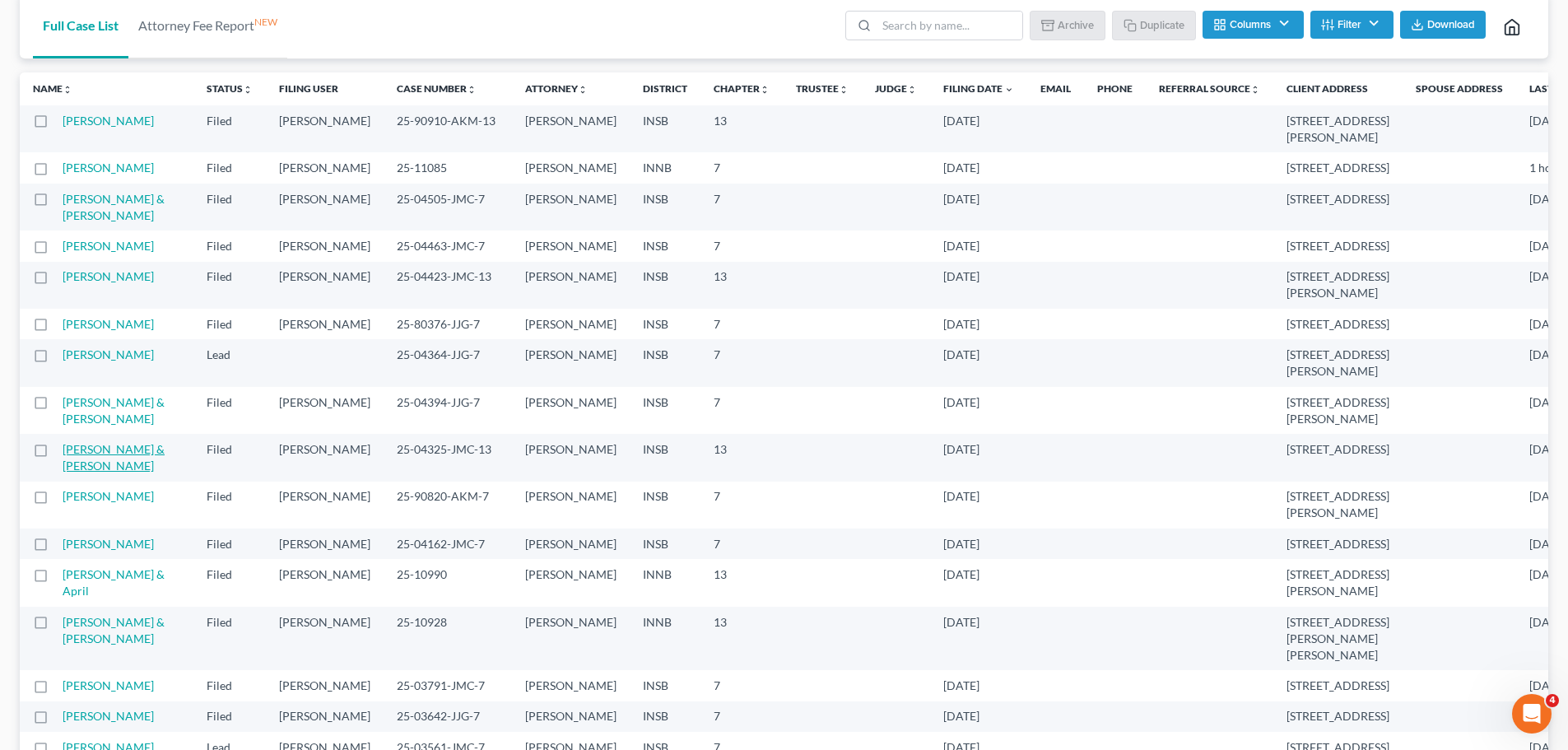
scroll to position [247, 0]
